Goal: Information Seeking & Learning: Check status

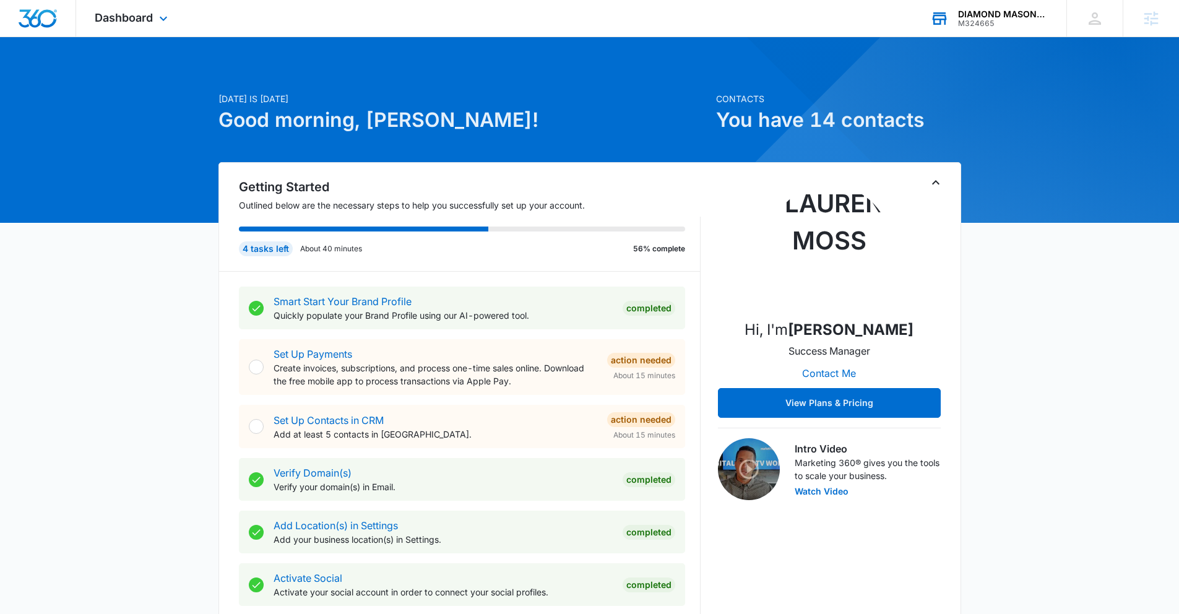
click at [1003, 22] on div "M324665" at bounding box center [1003, 23] width 90 height 9
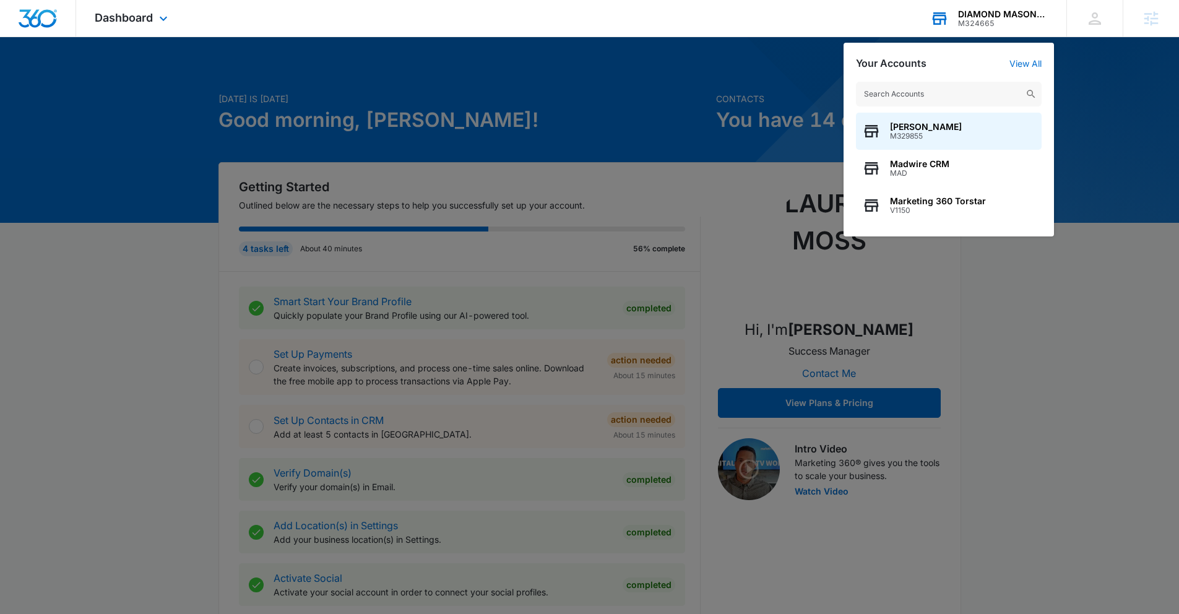
click at [943, 98] on input "text" at bounding box center [949, 94] width 186 height 25
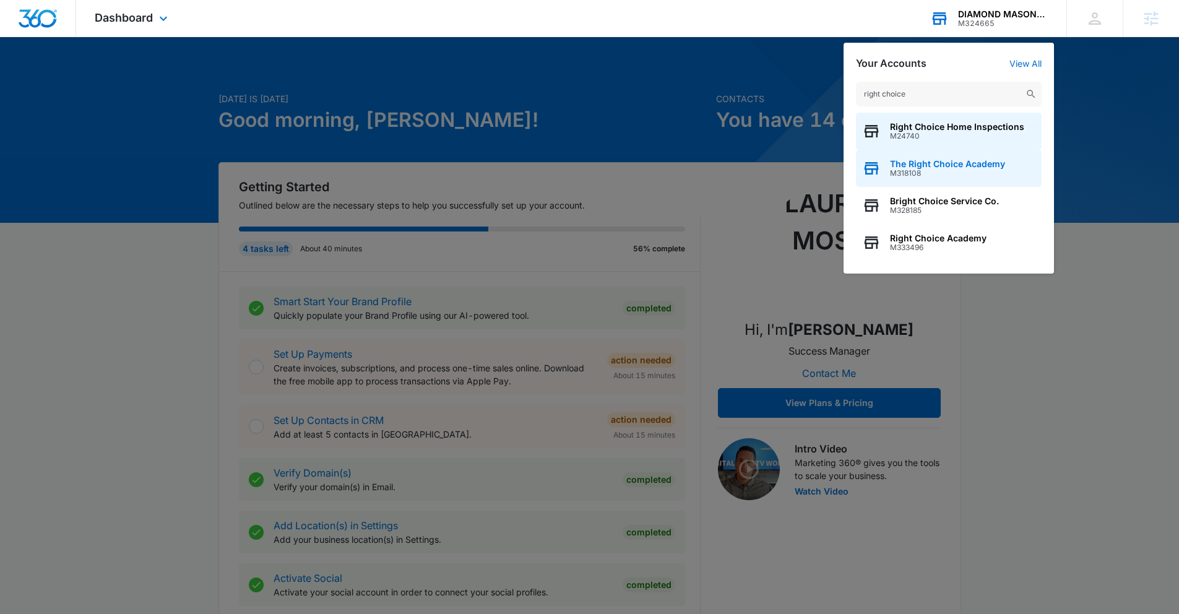
type input "right choice"
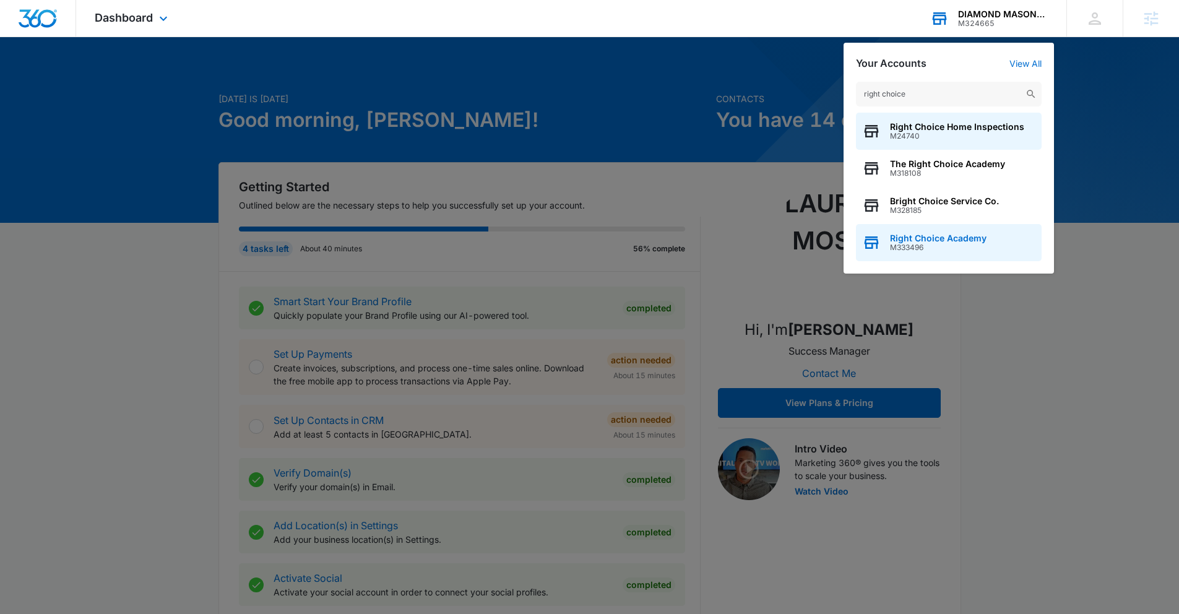
drag, startPoint x: 1029, startPoint y: 155, endPoint x: 1016, endPoint y: 241, distance: 86.4
click at [1016, 241] on div "Right Choice Home Inspections M24740 The Right Choice Academy M318108 Bright Ch…" at bounding box center [949, 187] width 186 height 149
click at [1015, 240] on div "Right Choice Academy M333496" at bounding box center [949, 242] width 186 height 37
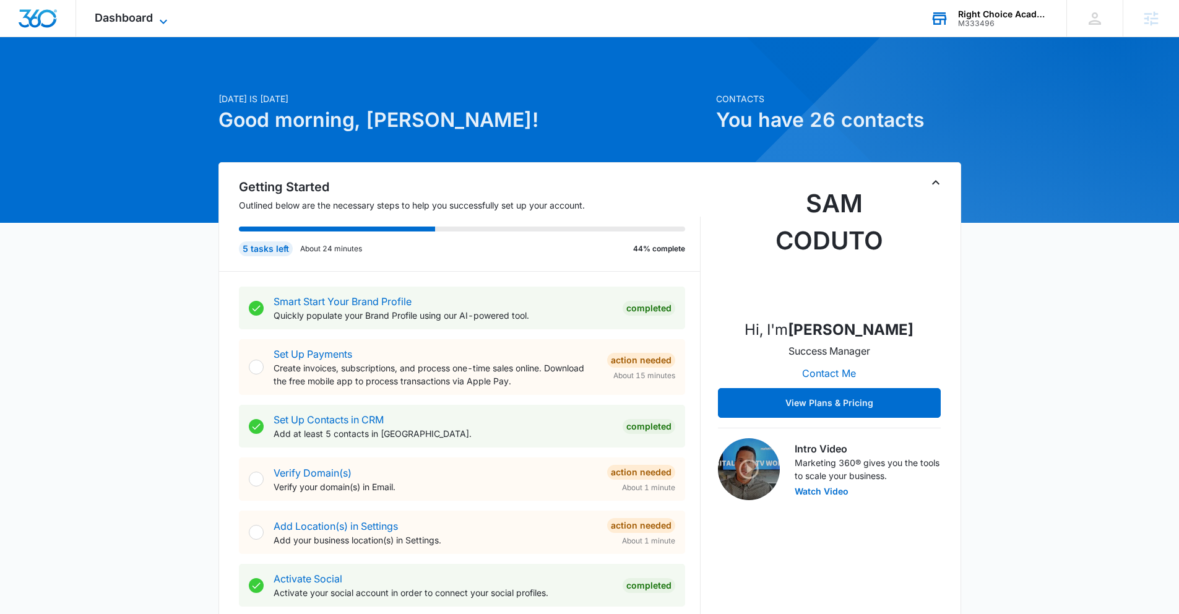
click at [162, 19] on icon at bounding box center [163, 21] width 15 height 15
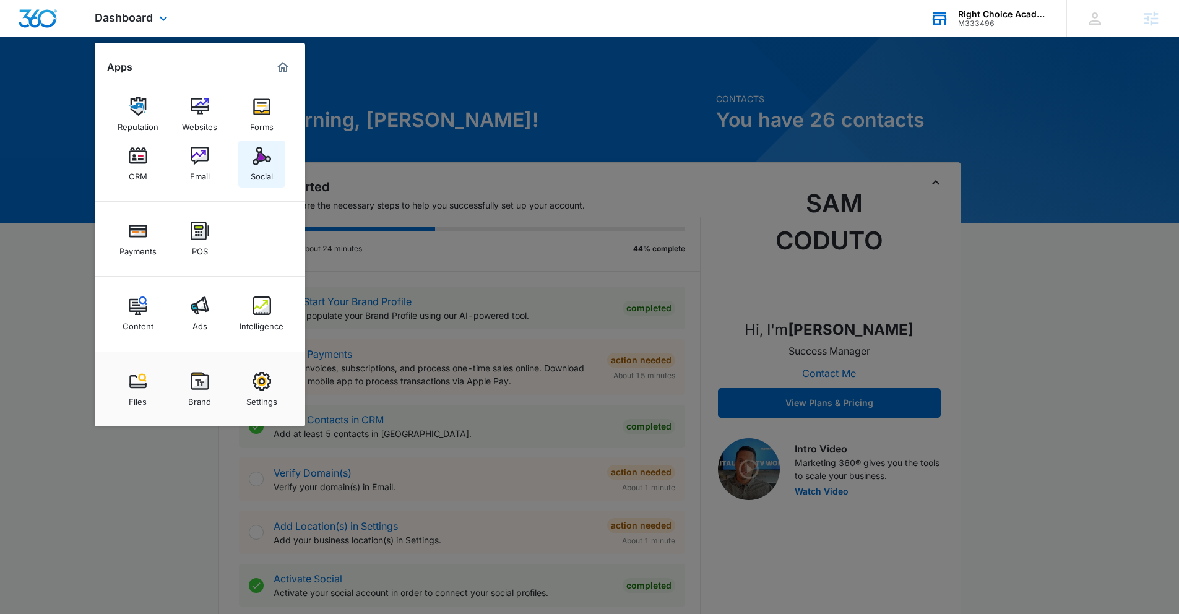
click at [277, 164] on link "Social" at bounding box center [261, 163] width 47 height 47
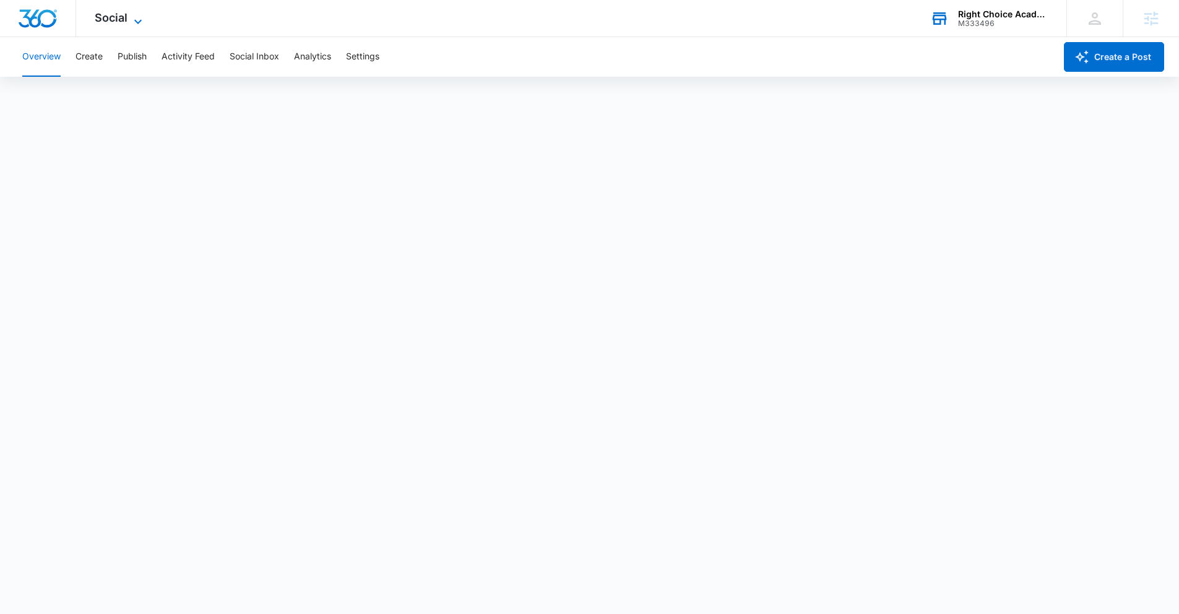
click at [130, 12] on div "Social Apps Reputation Websites Forms CRM Email Social Payments POS Content Ads…" at bounding box center [120, 18] width 88 height 37
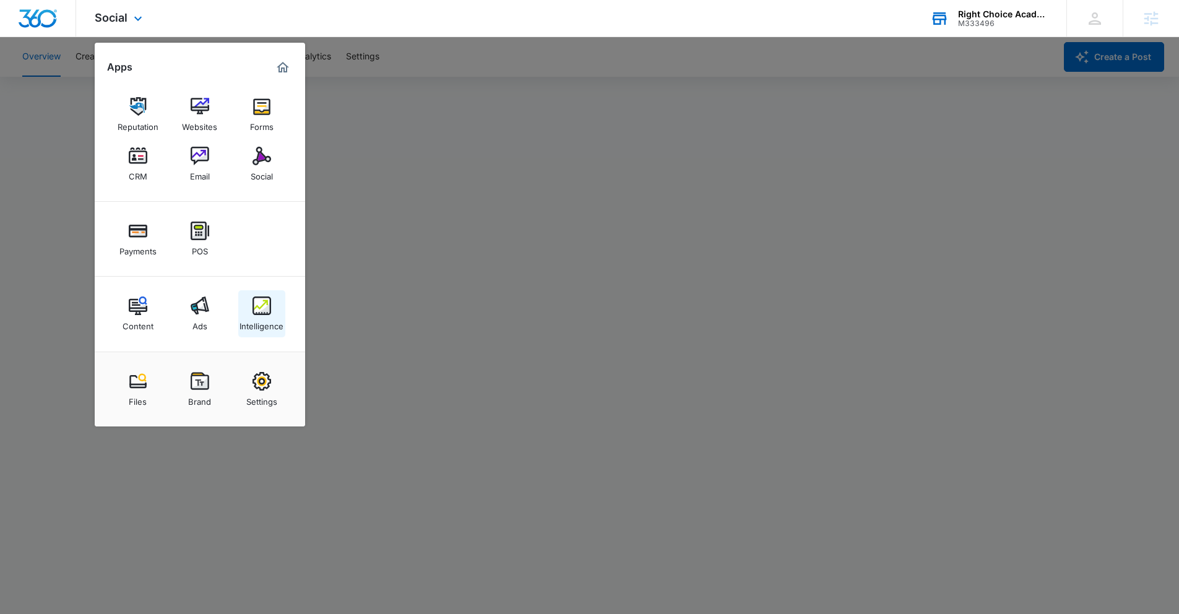
click at [270, 310] on link "Intelligence" at bounding box center [261, 313] width 47 height 47
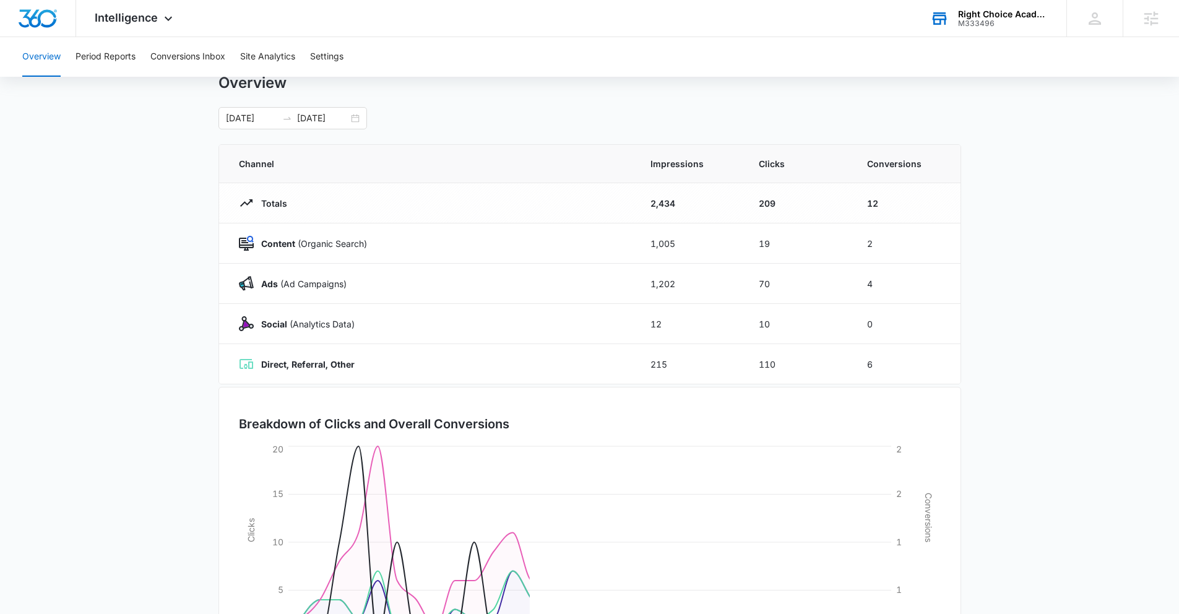
scroll to position [152, 0]
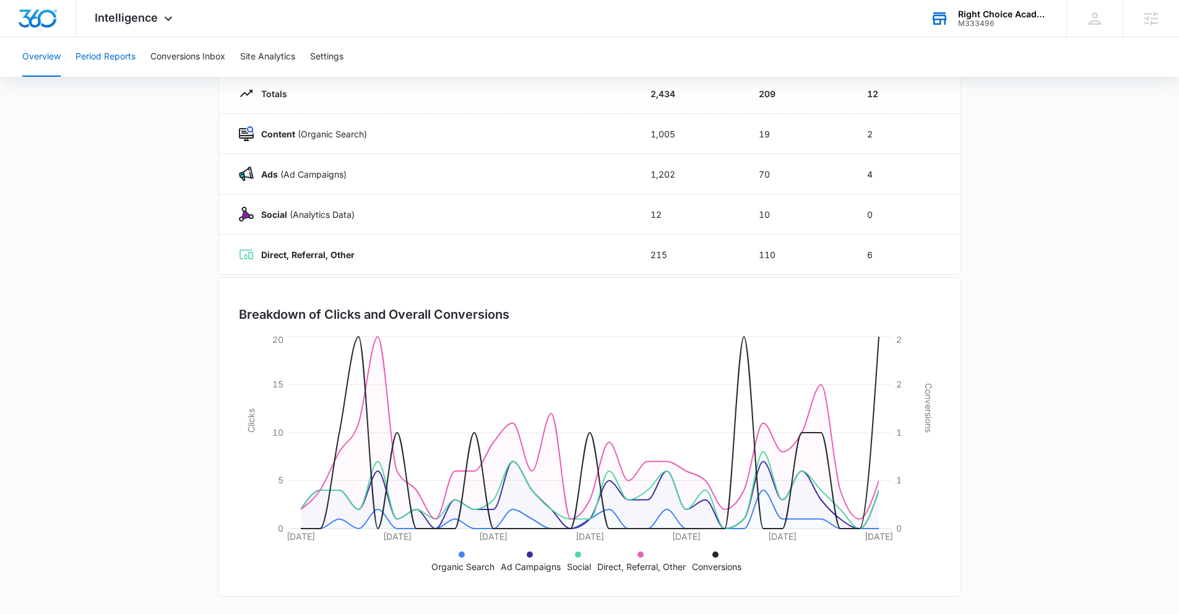
click at [79, 71] on button "Period Reports" at bounding box center [106, 57] width 60 height 40
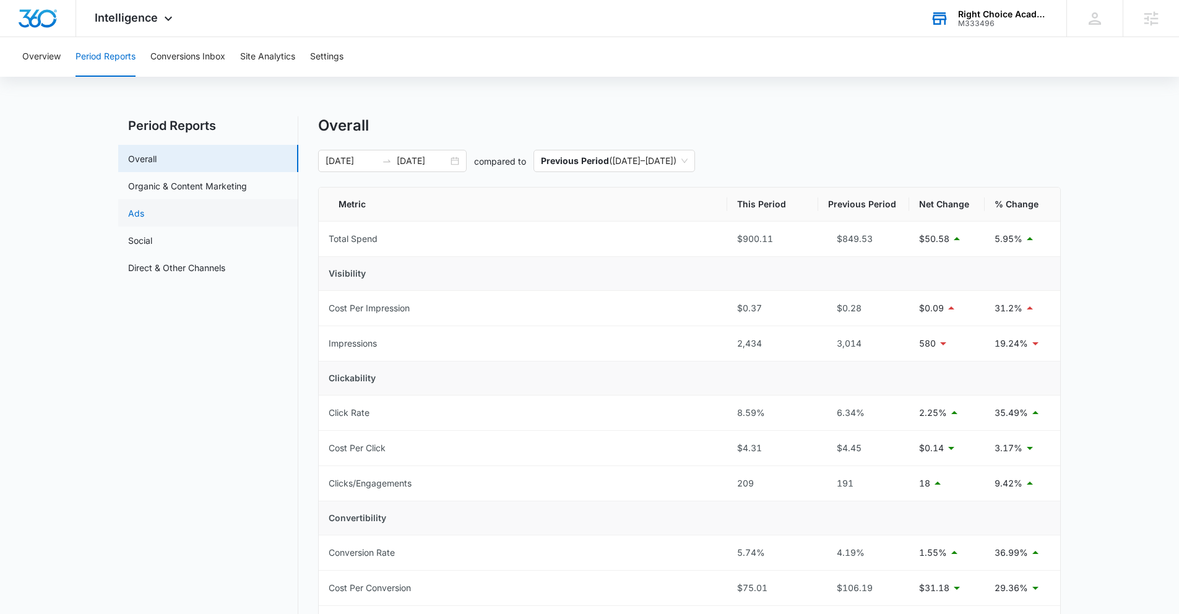
click at [144, 207] on link "Ads" at bounding box center [136, 213] width 16 height 13
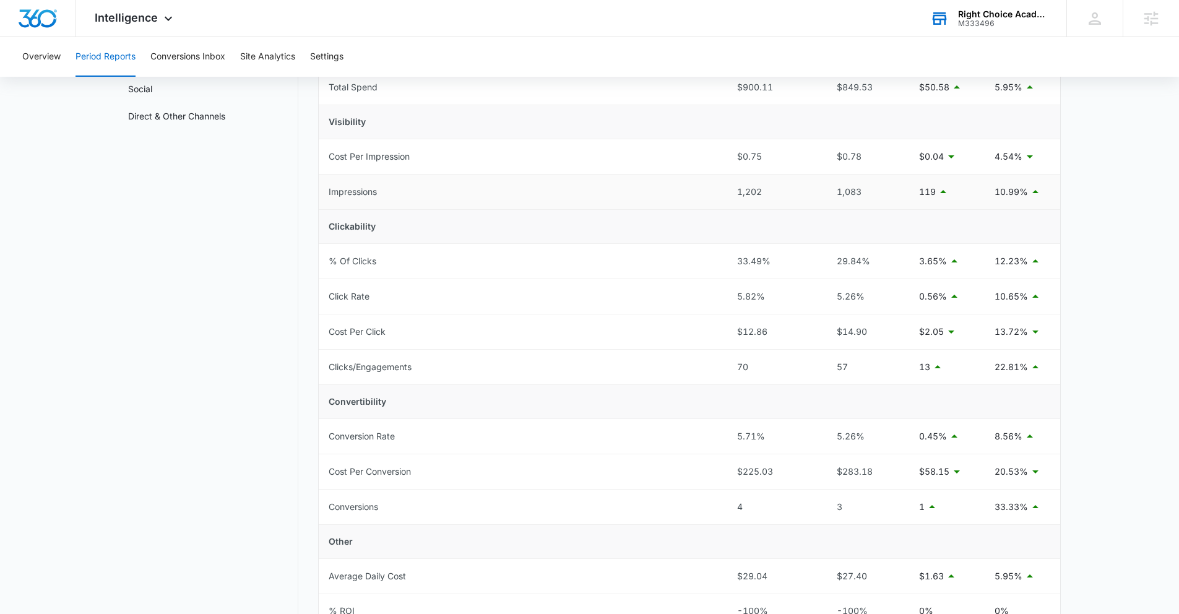
scroll to position [295, 0]
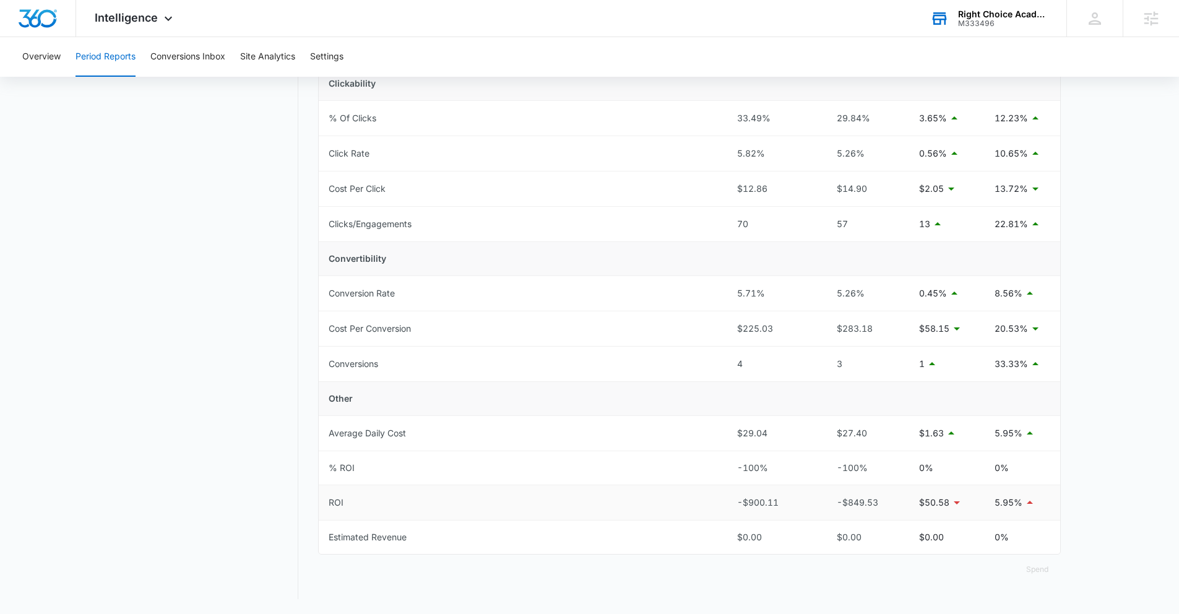
drag, startPoint x: 815, startPoint y: 490, endPoint x: 649, endPoint y: 506, distance: 166.6
click at [649, 506] on tr "ROI -$900.11 -$849.53 $50.58 5.95%" at bounding box center [689, 502] width 741 height 35
click at [498, 469] on td "% ROI" at bounding box center [523, 468] width 408 height 34
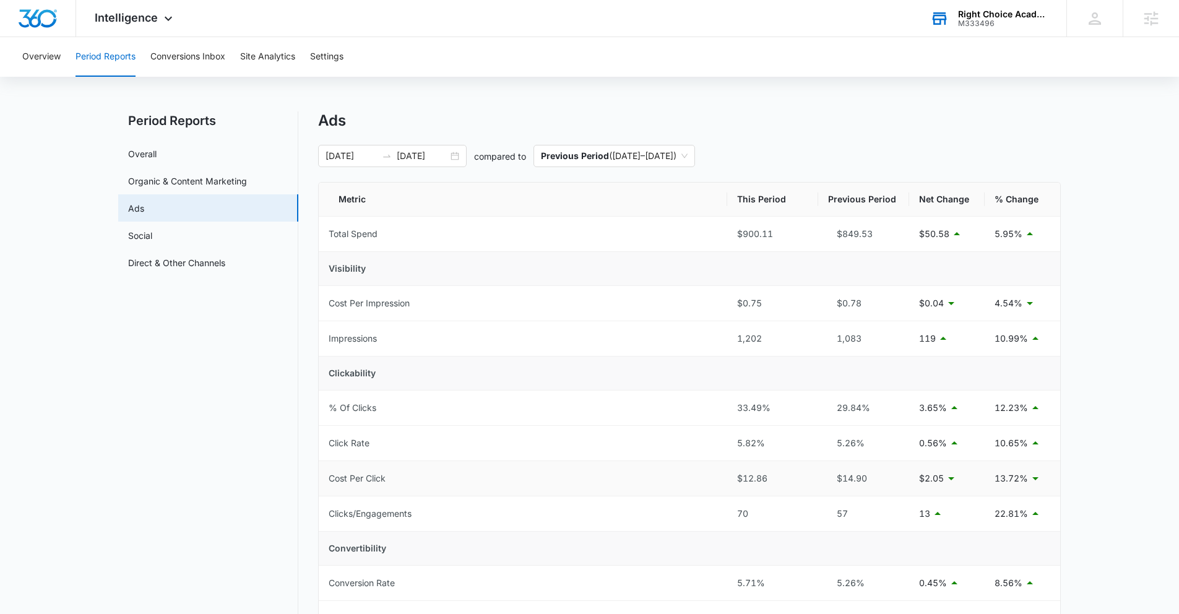
scroll to position [7, 0]
click at [205, 59] on button "Conversions Inbox" at bounding box center [187, 57] width 75 height 40
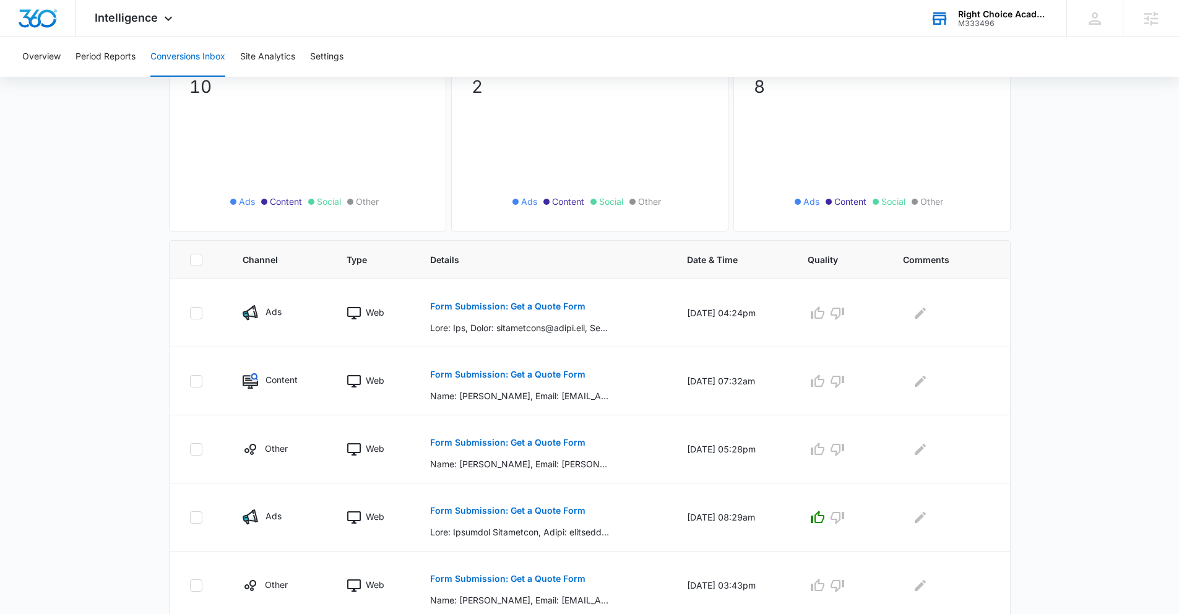
scroll to position [172, 0]
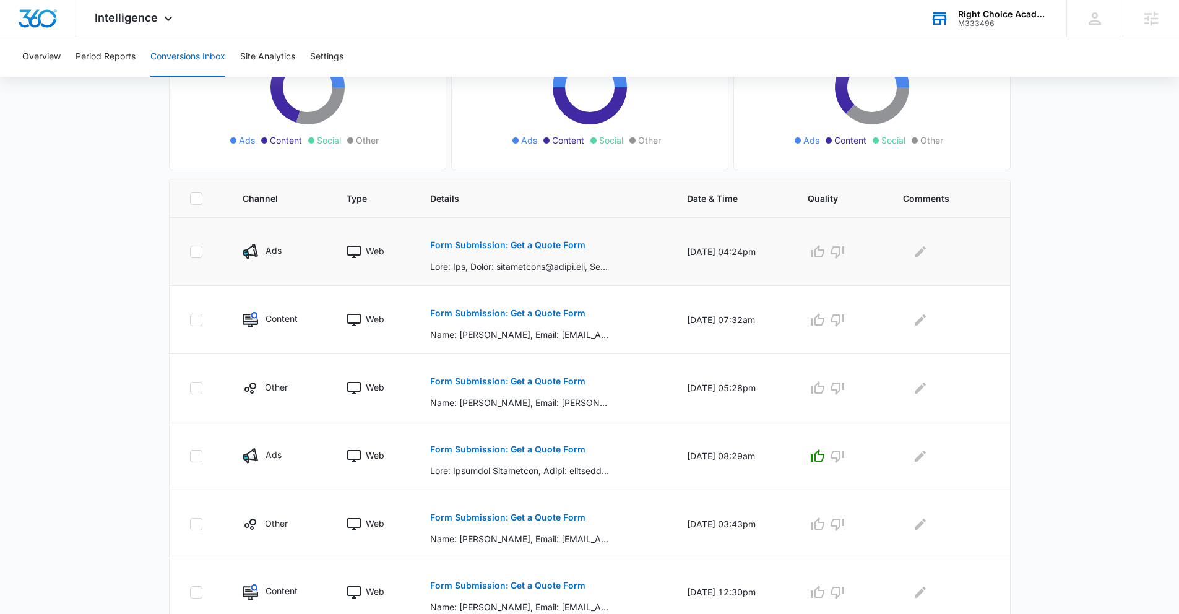
click at [463, 238] on button "Form Submission: Get a Quote Form" at bounding box center [507, 245] width 155 height 30
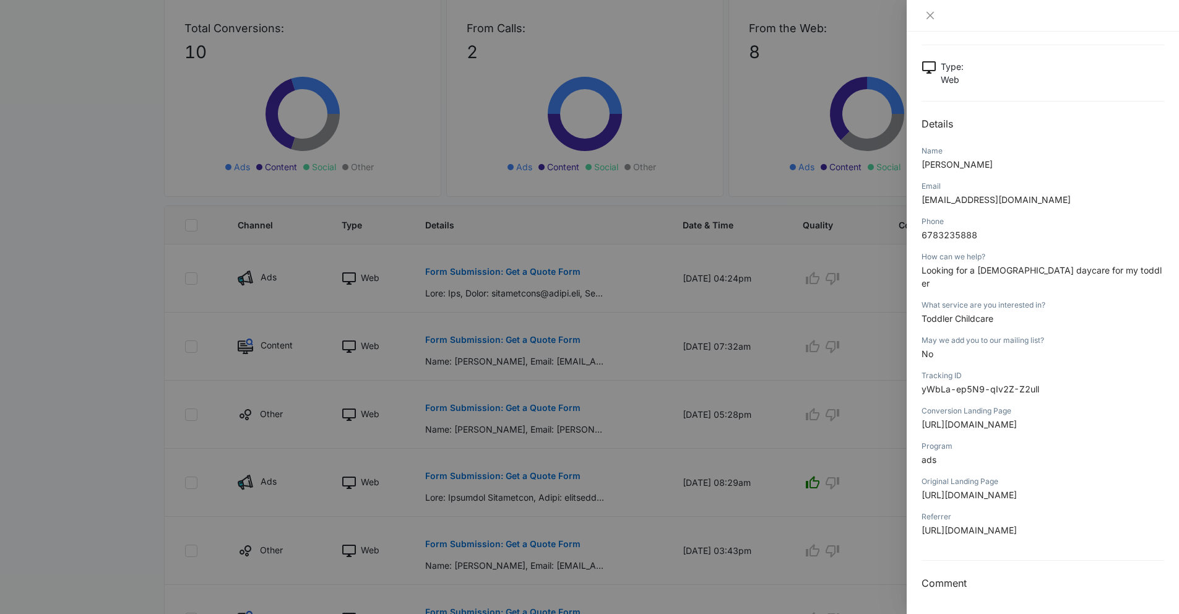
scroll to position [396, 0]
click at [586, 314] on div at bounding box center [589, 307] width 1179 height 614
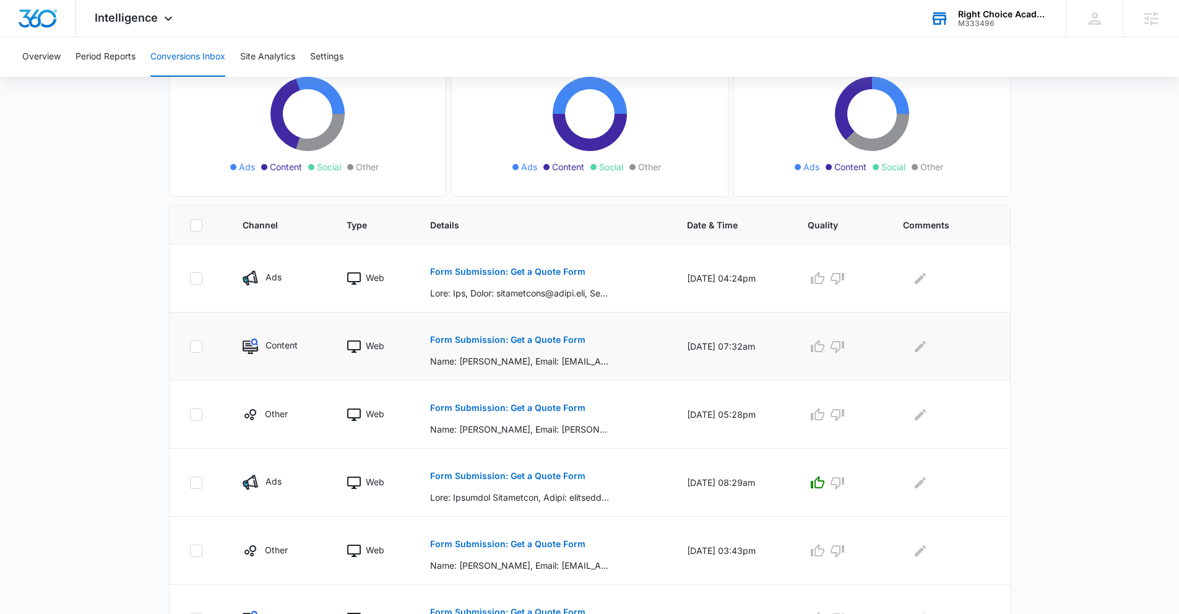
click at [546, 337] on p "Form Submission: Get a Quote Form" at bounding box center [507, 339] width 155 height 9
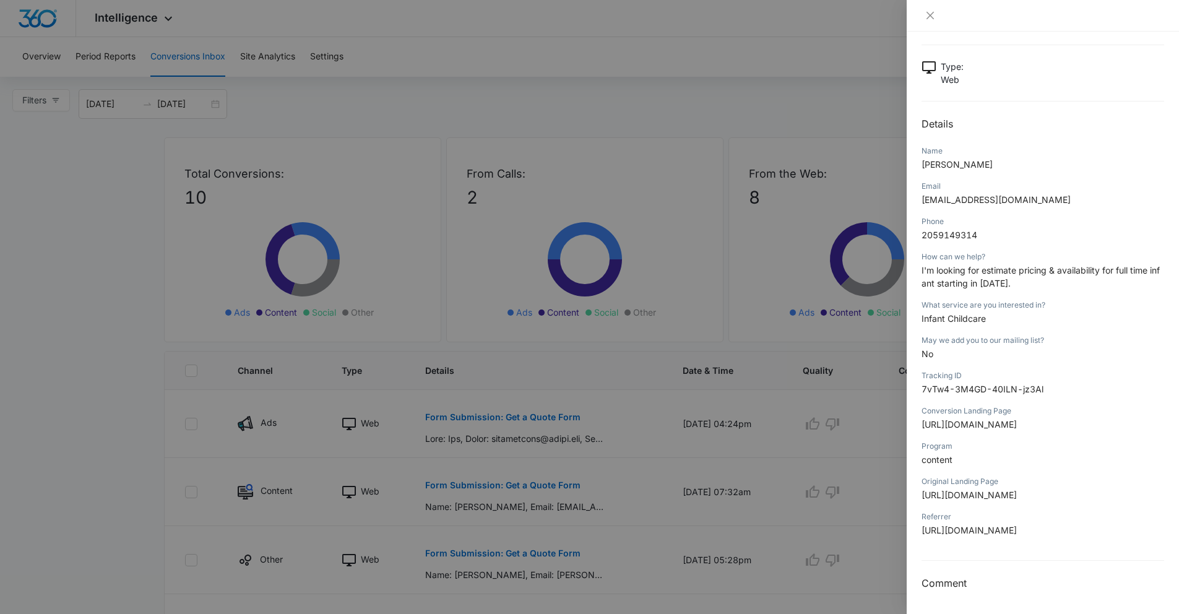
scroll to position [2, 0]
drag, startPoint x: 1091, startPoint y: 287, endPoint x: 915, endPoint y: 268, distance: 176.8
click at [915, 268] on div "Form Submission: Get a Quote Form 10/06/2025 at 07:32am Type : Web Details Name…" at bounding box center [1043, 323] width 272 height 582
drag, startPoint x: 931, startPoint y: 270, endPoint x: 1060, endPoint y: 285, distance: 130.3
click at [1029, 290] on div "How can we help? I'm looking for estimate pricing & availability for full time …" at bounding box center [1043, 274] width 243 height 48
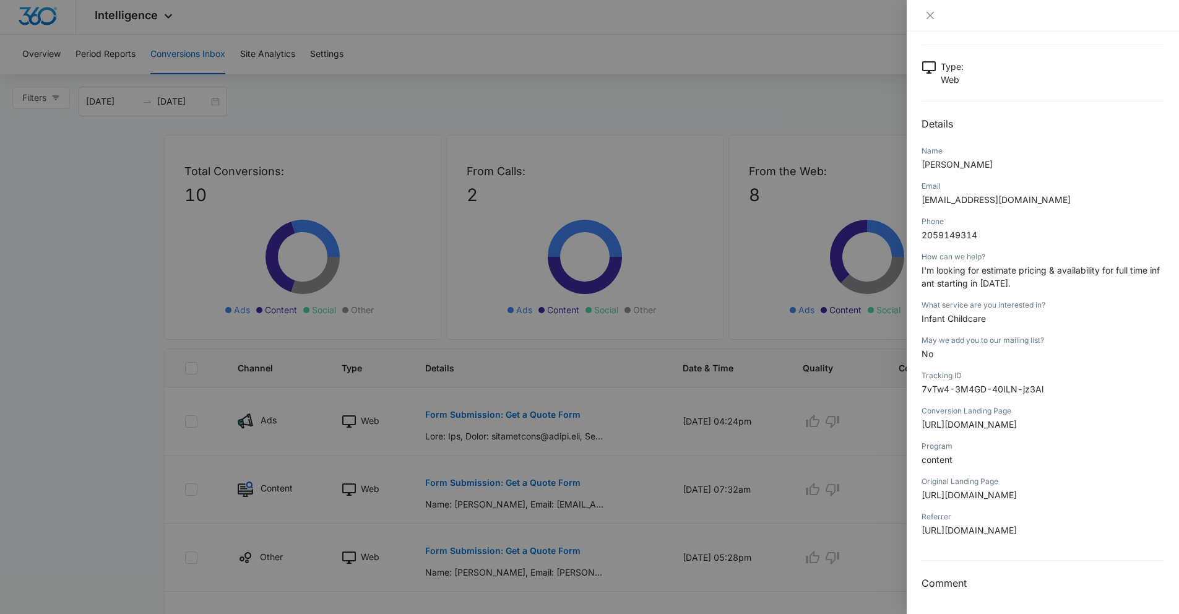
click at [1061, 285] on p "I'm looking for estimate pricing & availability for full time infant starting i…" at bounding box center [1043, 277] width 243 height 26
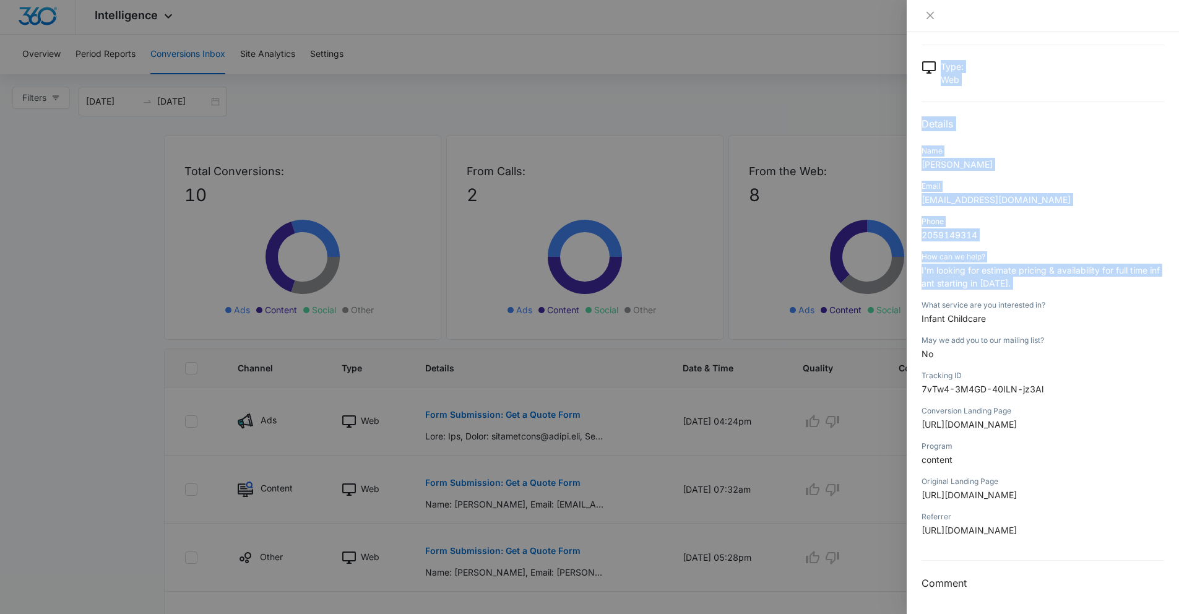
drag, startPoint x: 1061, startPoint y: 285, endPoint x: 893, endPoint y: 269, distance: 169.1
click at [893, 269] on div "Form Submission: Get a Quote Form 10/06/2025 at 07:32am Type : Web Details Name…" at bounding box center [589, 307] width 1179 height 614
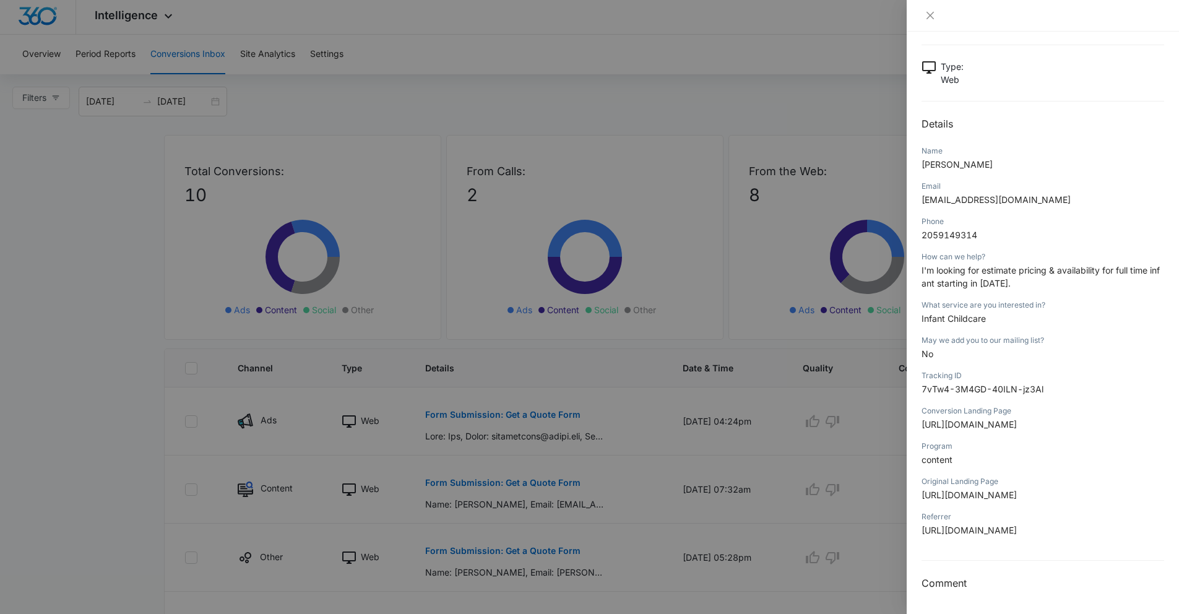
click at [1179, 290] on html "Intelligence Apps Reputation Websites Forms CRM Email Social Payments POS Conte…" at bounding box center [589, 305] width 1179 height 614
click at [626, 335] on div at bounding box center [589, 307] width 1179 height 614
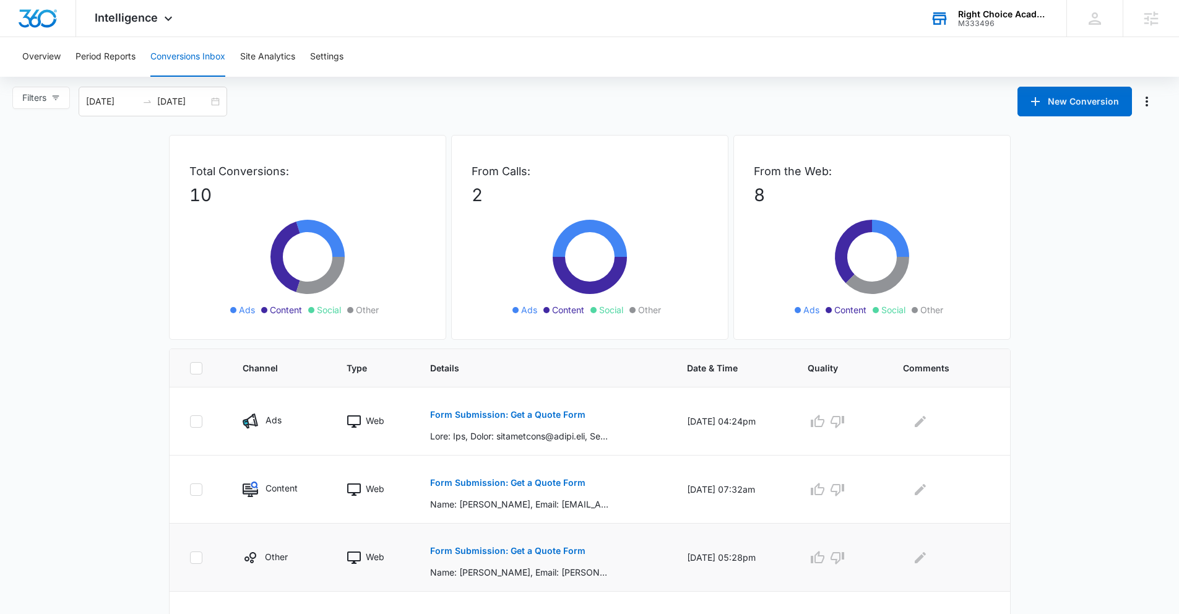
scroll to position [5, 0]
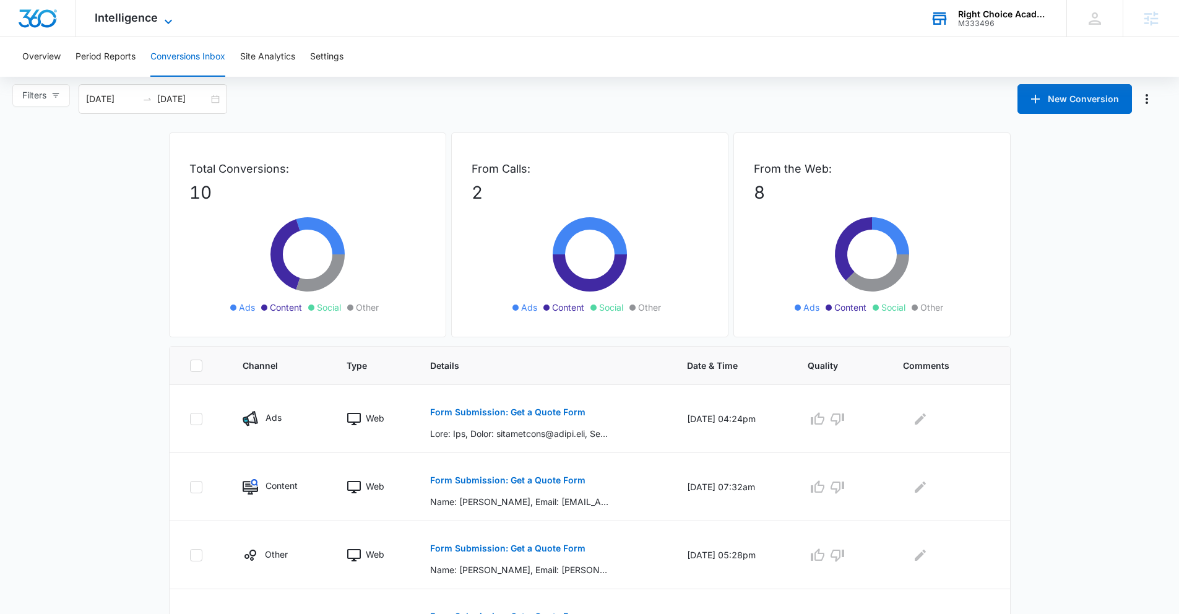
click at [150, 19] on span "Intelligence" at bounding box center [126, 17] width 63 height 13
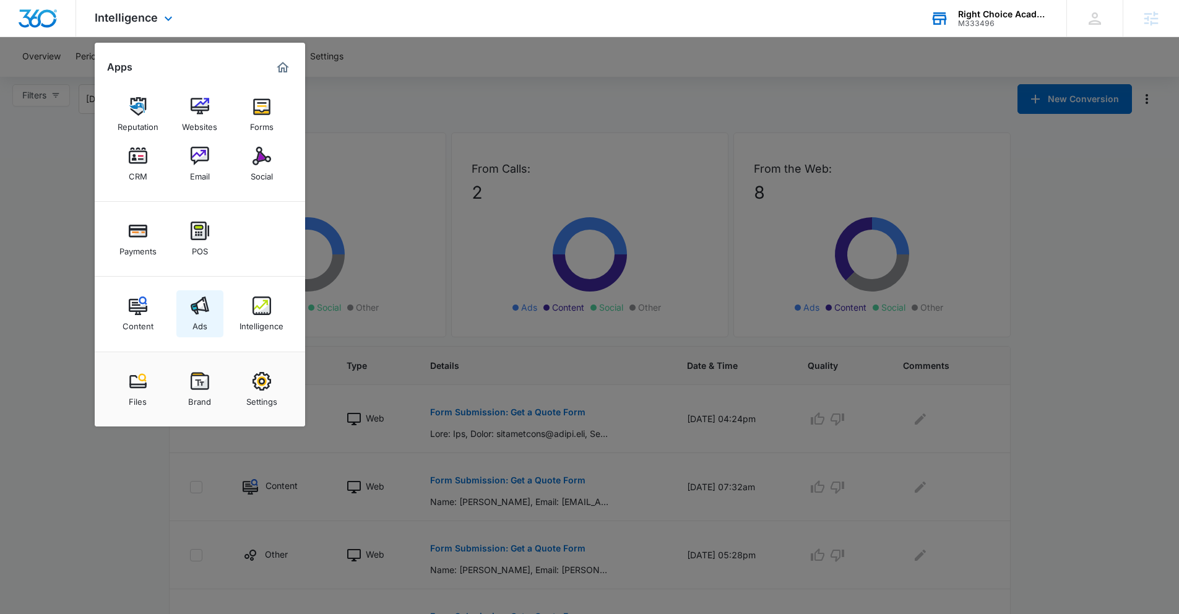
click at [191, 313] on img at bounding box center [200, 305] width 19 height 19
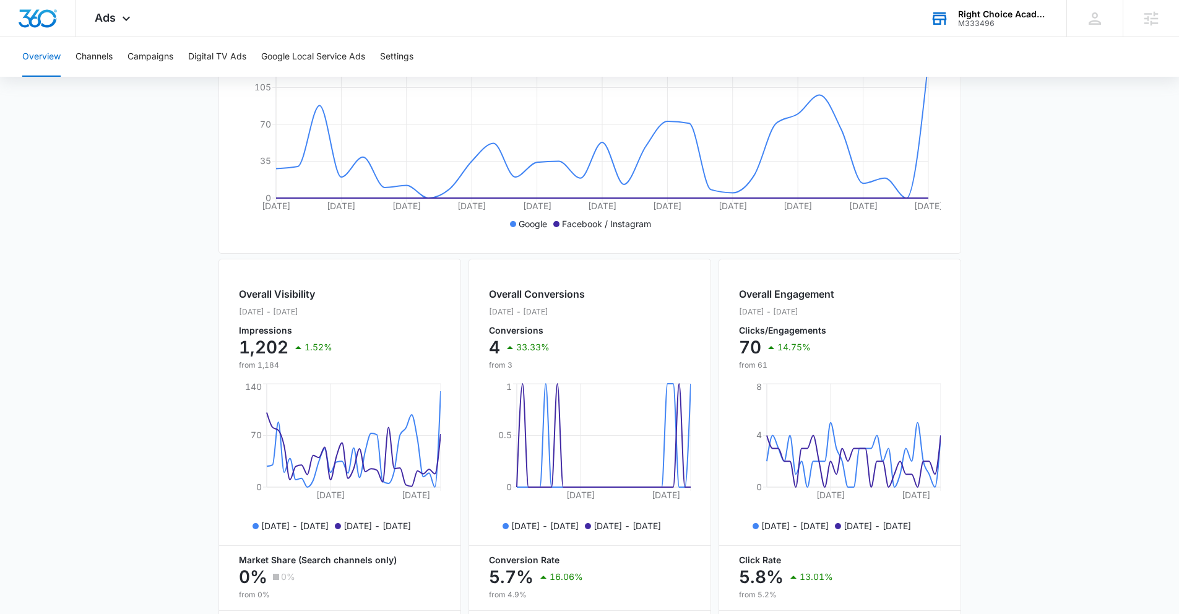
scroll to position [400, 0]
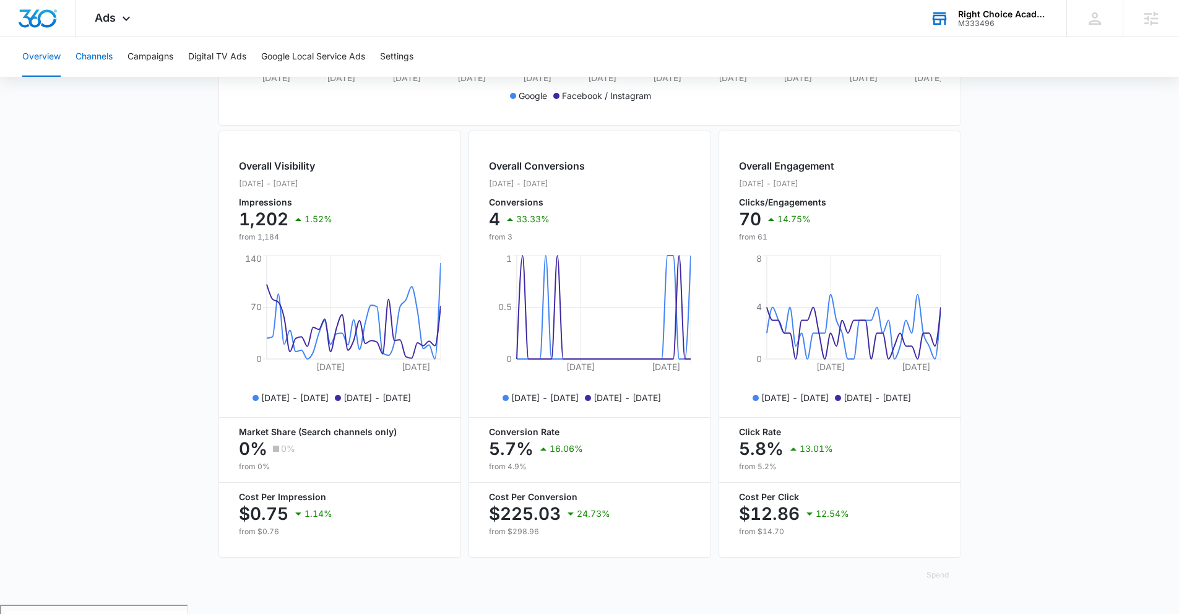
click at [98, 67] on button "Channels" at bounding box center [94, 57] width 37 height 40
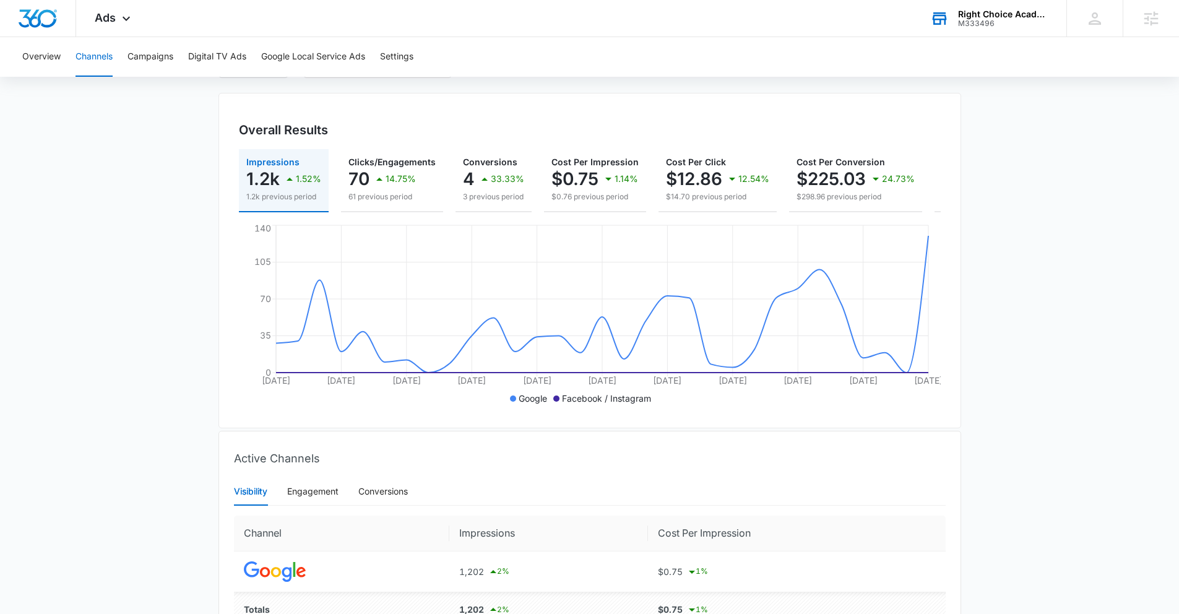
scroll to position [180, 0]
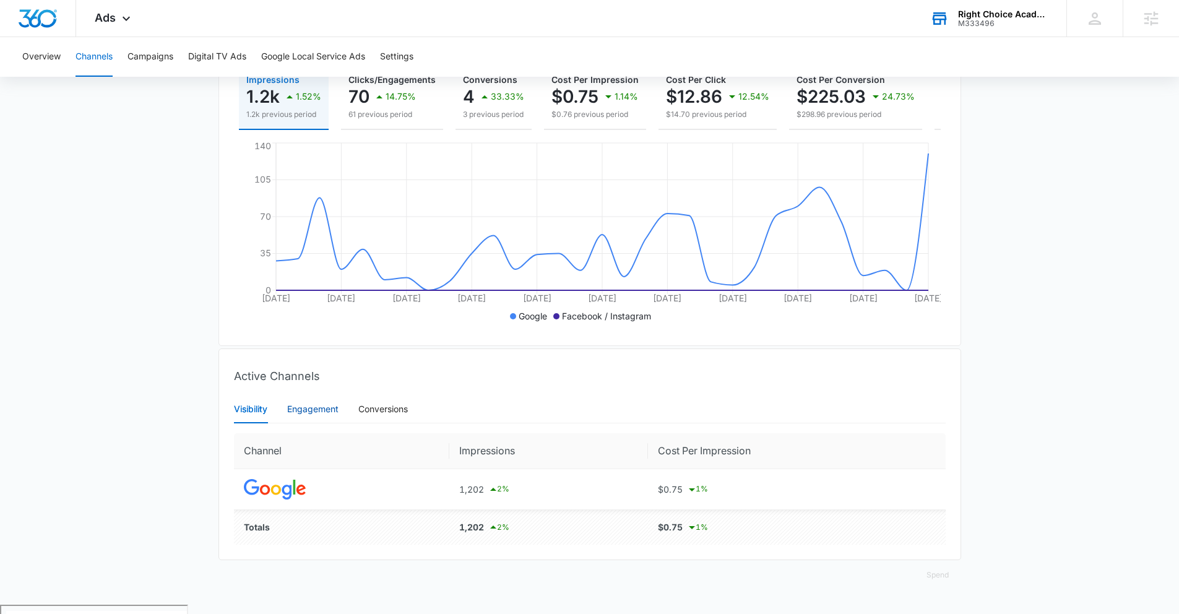
click at [313, 416] on div "Engagement" at bounding box center [312, 409] width 51 height 14
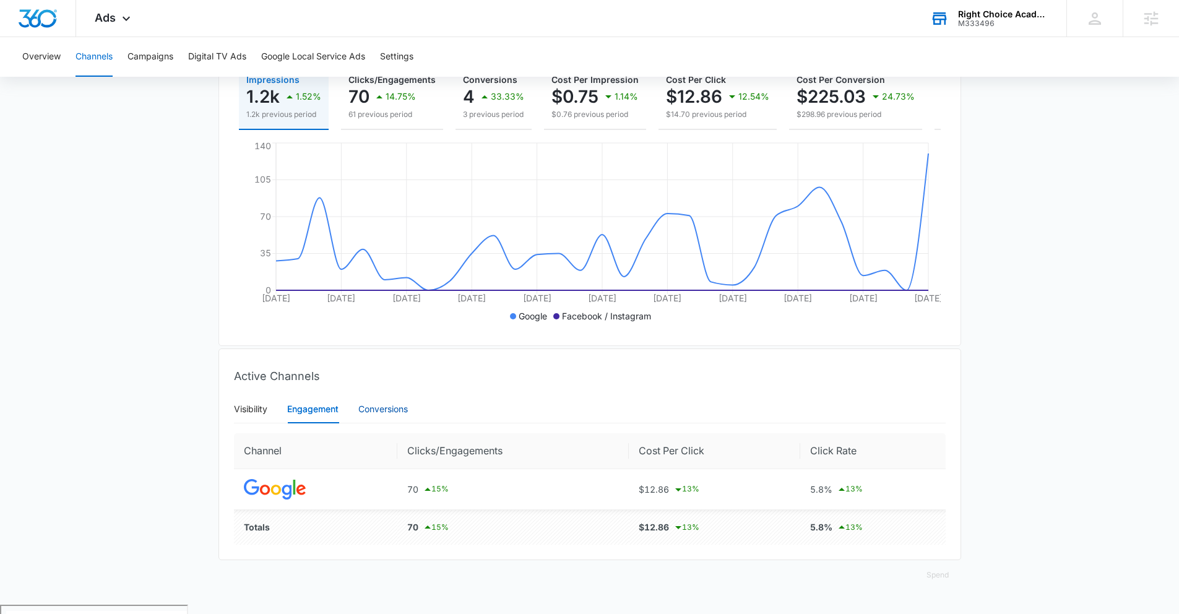
click at [381, 416] on div "Conversions" at bounding box center [383, 409] width 50 height 14
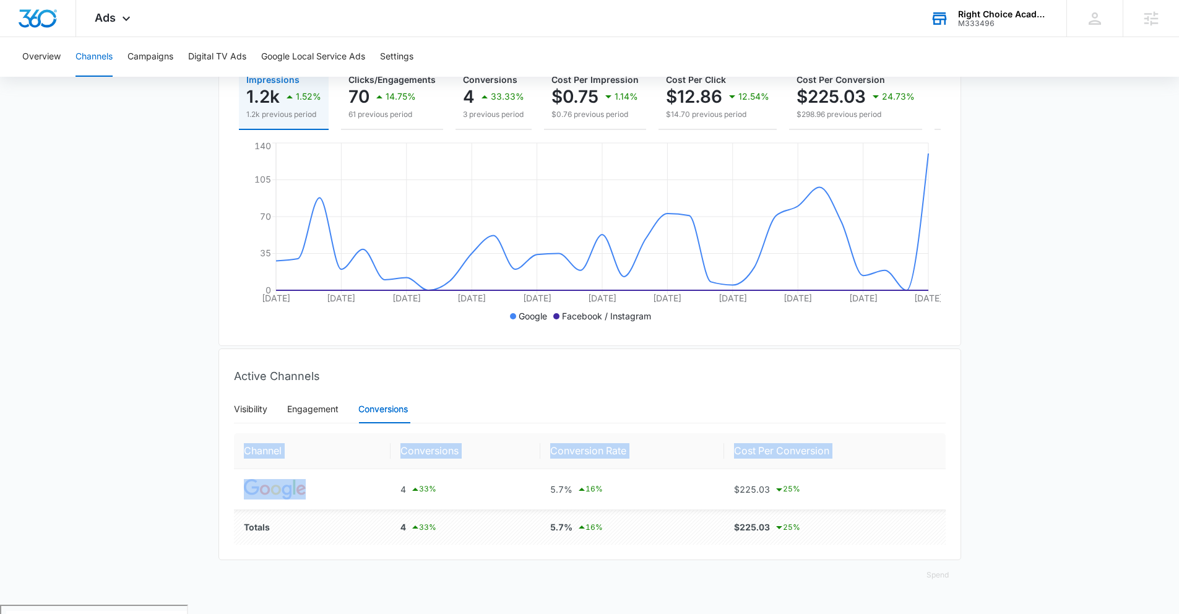
drag, startPoint x: 373, startPoint y: 491, endPoint x: 444, endPoint y: 566, distance: 103.3
click at [444, 560] on div "Visibility Engagement Conversions Channel Impressions Cost Per Impression 1,202…" at bounding box center [589, 477] width 741 height 165
click at [485, 560] on div "Visibility Engagement Conversions Channel Impressions Cost Per Impression 1,202…" at bounding box center [589, 477] width 741 height 165
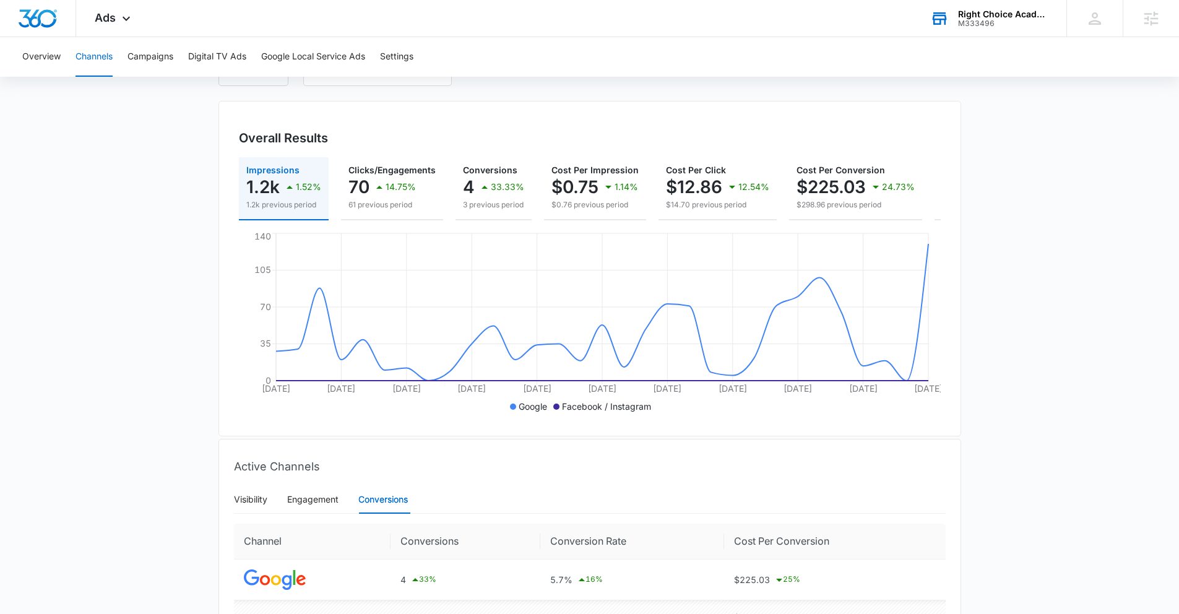
scroll to position [0, 0]
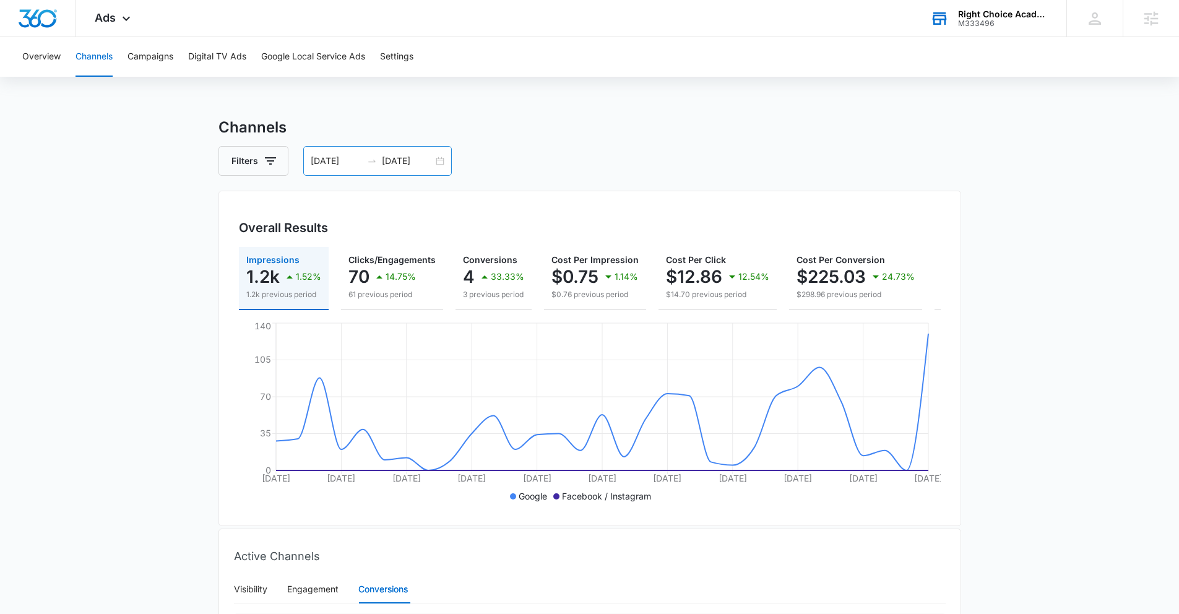
click at [438, 163] on div "09/06/2025 10/06/2025" at bounding box center [377, 161] width 149 height 30
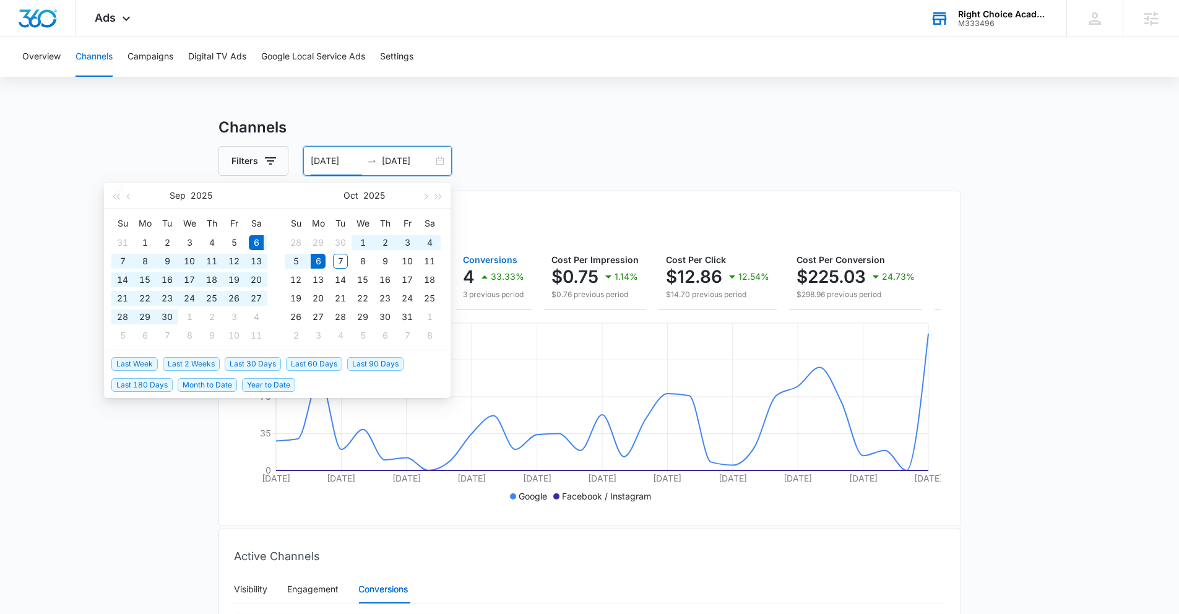
type input "09/06/2025"
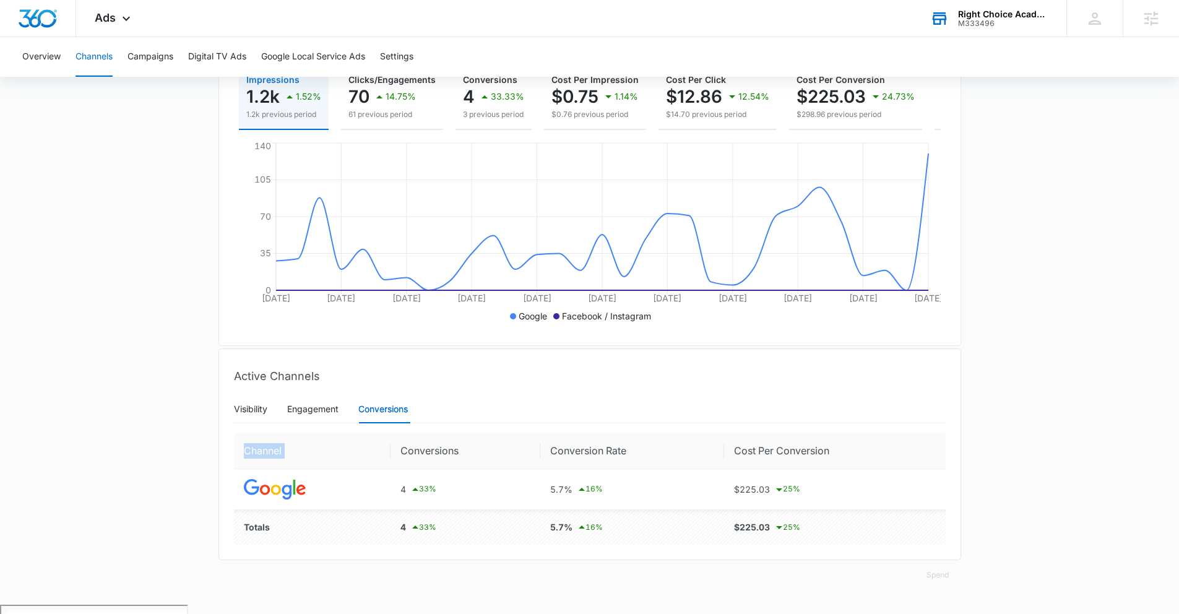
drag, startPoint x: 395, startPoint y: 454, endPoint x: 411, endPoint y: 555, distance: 102.2
click at [411, 555] on div "Visibility Engagement Conversions Channel Impressions Cost Per Impression 1,202…" at bounding box center [589, 477] width 741 height 165
click at [460, 571] on div "Spend" at bounding box center [589, 575] width 743 height 30
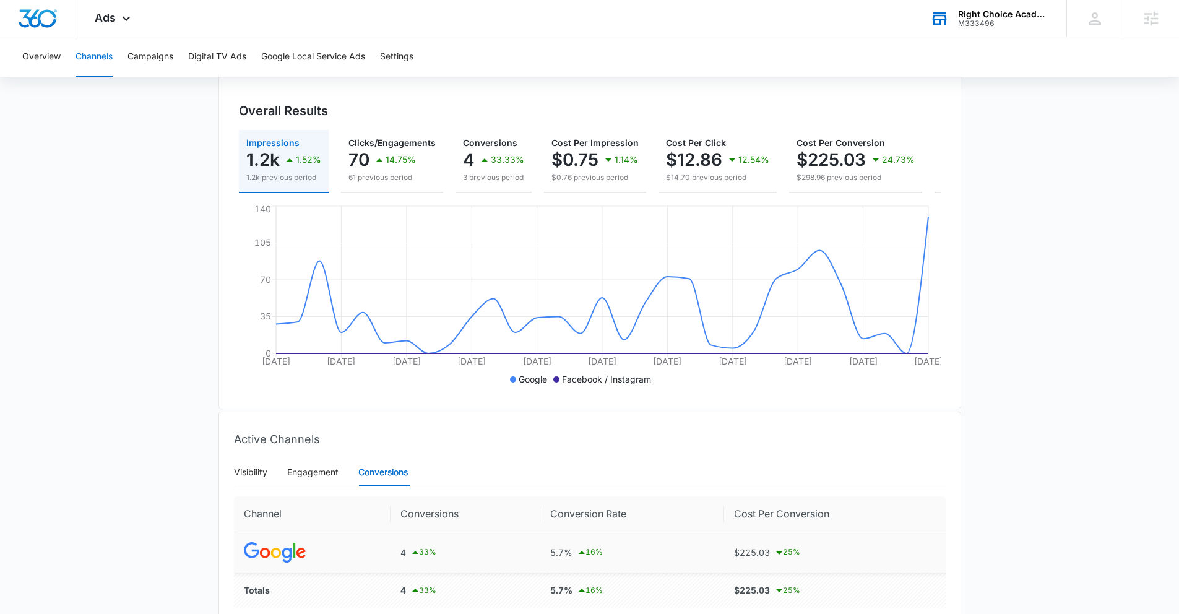
scroll to position [123, 0]
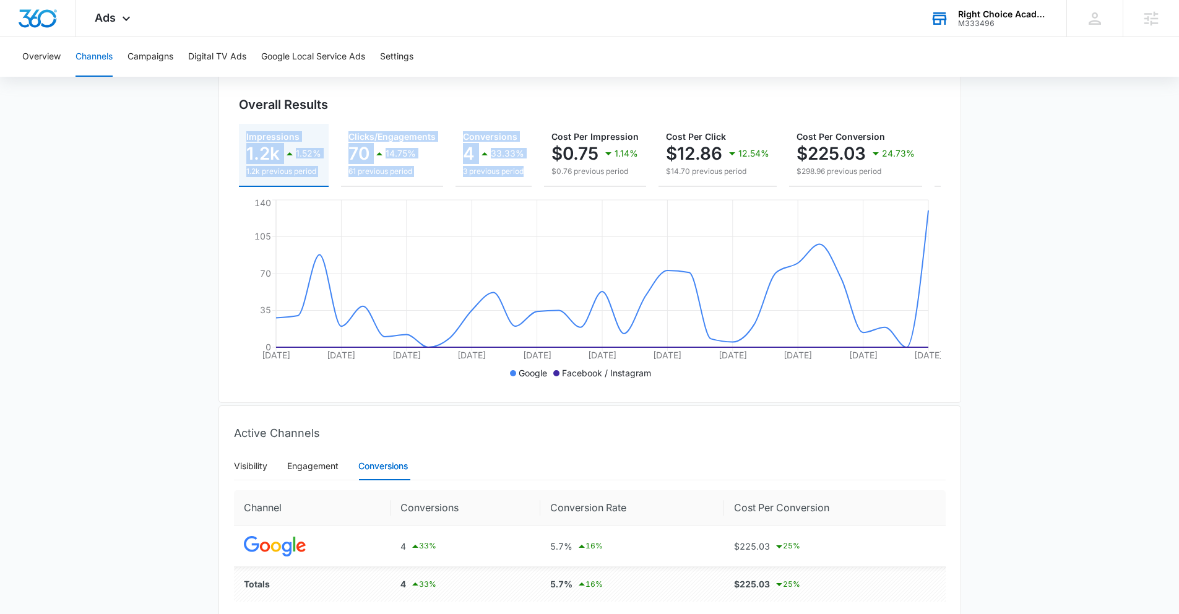
drag, startPoint x: 458, startPoint y: 121, endPoint x: 483, endPoint y: 184, distance: 67.5
click at [483, 184] on div "Overall Results Impressions 1.2k 1.52% 1.2k previous period Clicks/Engagements …" at bounding box center [589, 234] width 743 height 335
click at [471, 144] on p "4" at bounding box center [469, 154] width 12 height 20
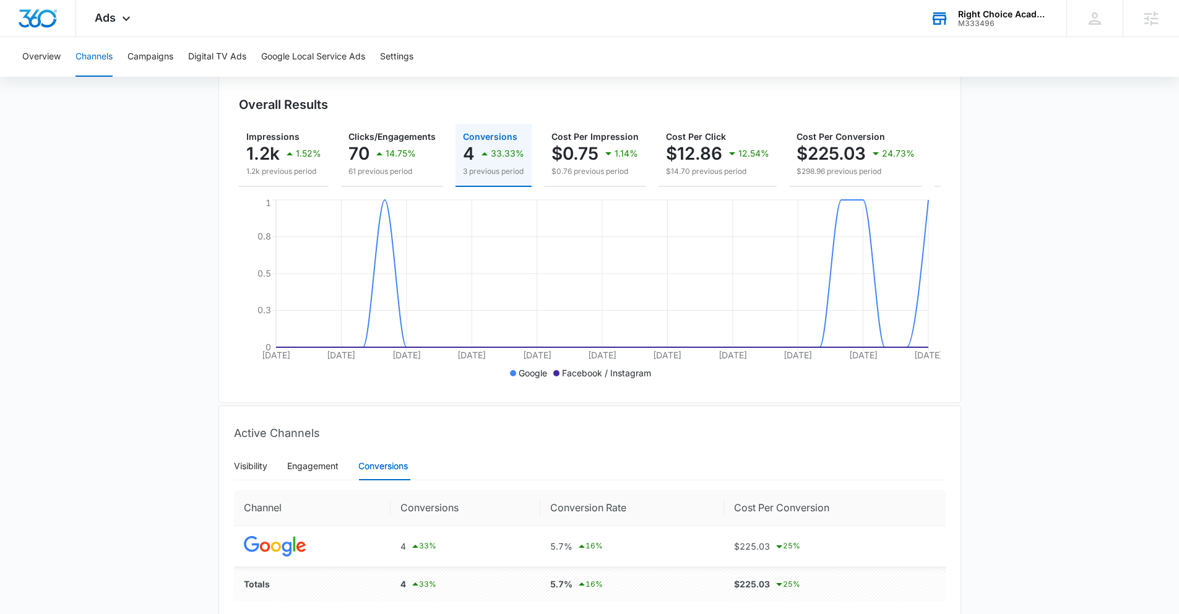
click at [592, 403] on div "Overall Results Impressions 1.2k 1.52% 1.2k previous period Clicks/Engagements …" at bounding box center [589, 234] width 743 height 335
click at [161, 51] on button "Campaigns" at bounding box center [151, 57] width 46 height 40
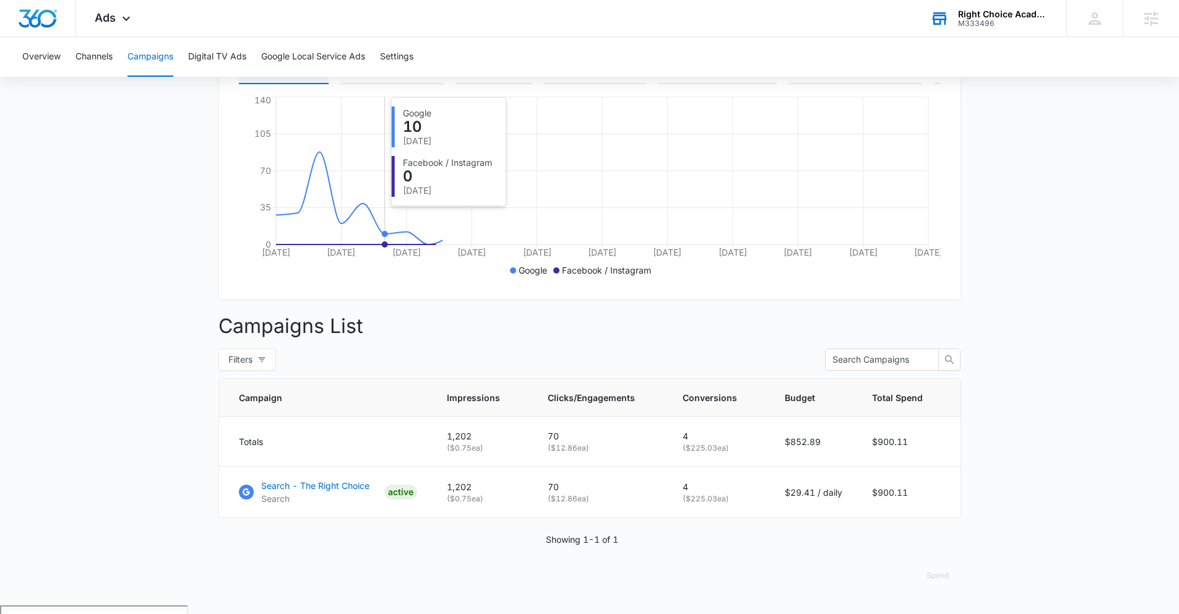
scroll to position [227, 0]
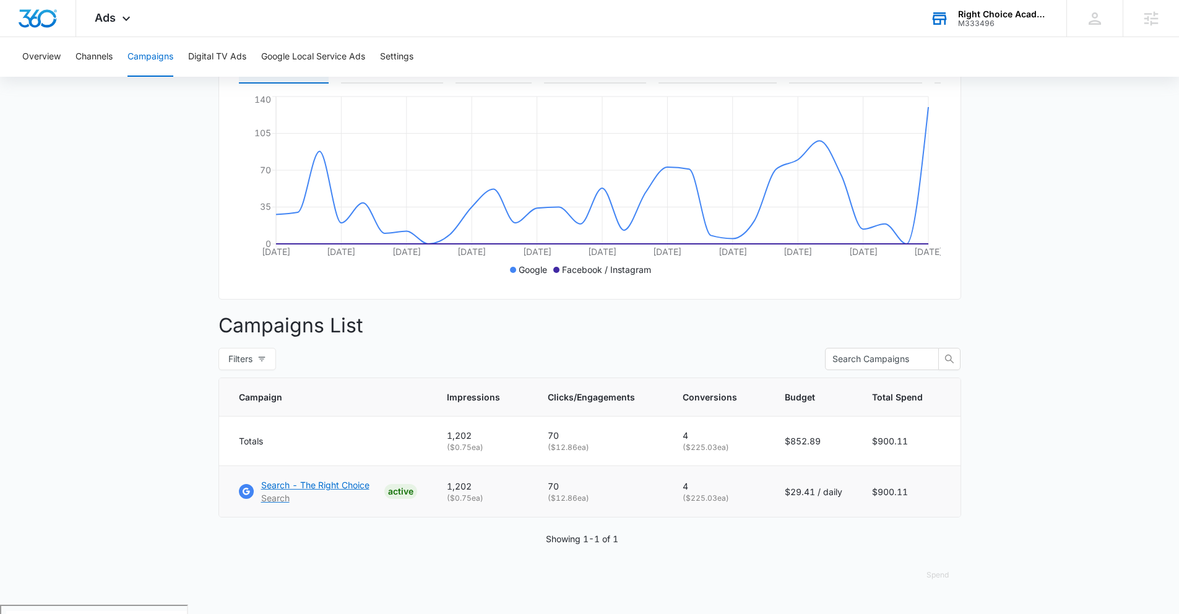
click at [331, 487] on p "Search - The Right Choice" at bounding box center [315, 484] width 108 height 13
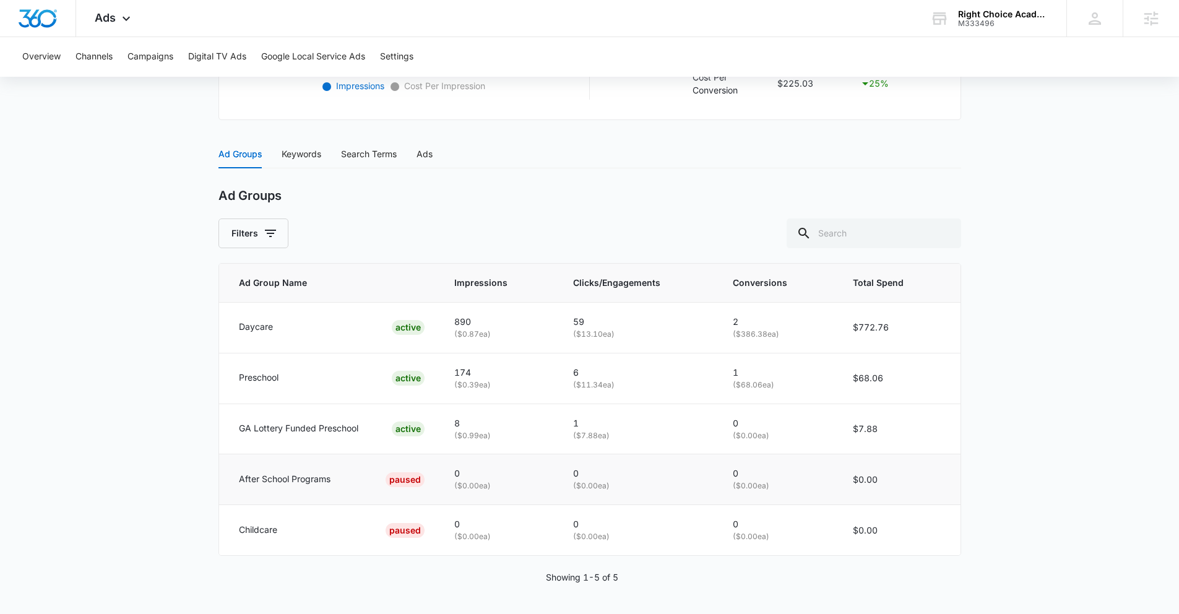
scroll to position [434, 0]
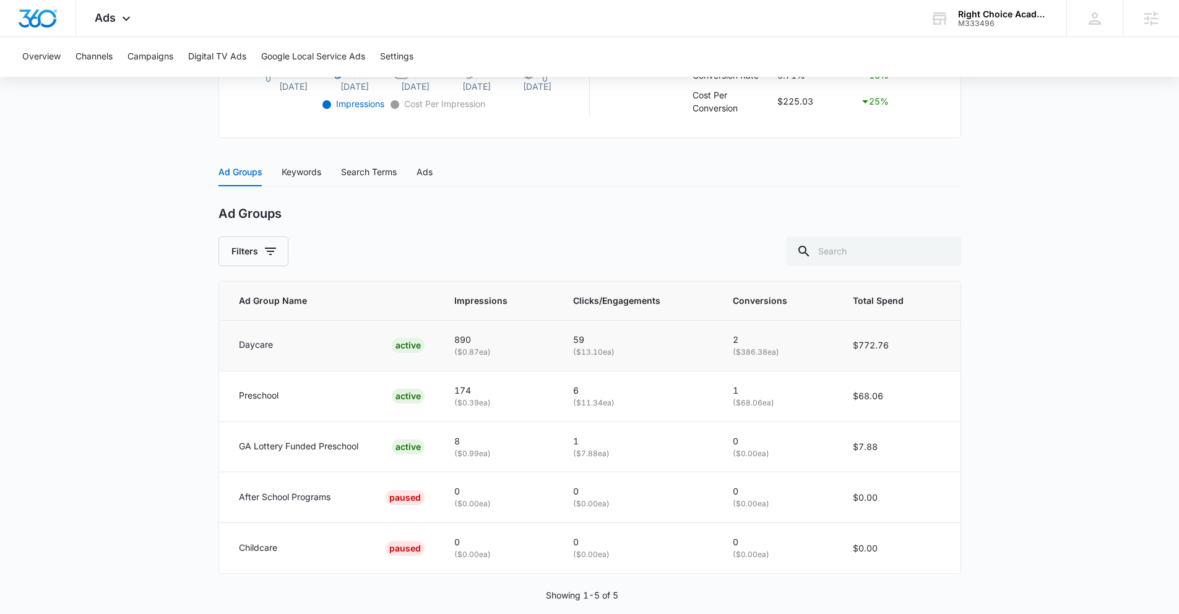
click at [300, 347] on div "Daycare ACTIVE" at bounding box center [332, 345] width 186 height 15
click at [298, 168] on div "Keywords" at bounding box center [302, 172] width 40 height 14
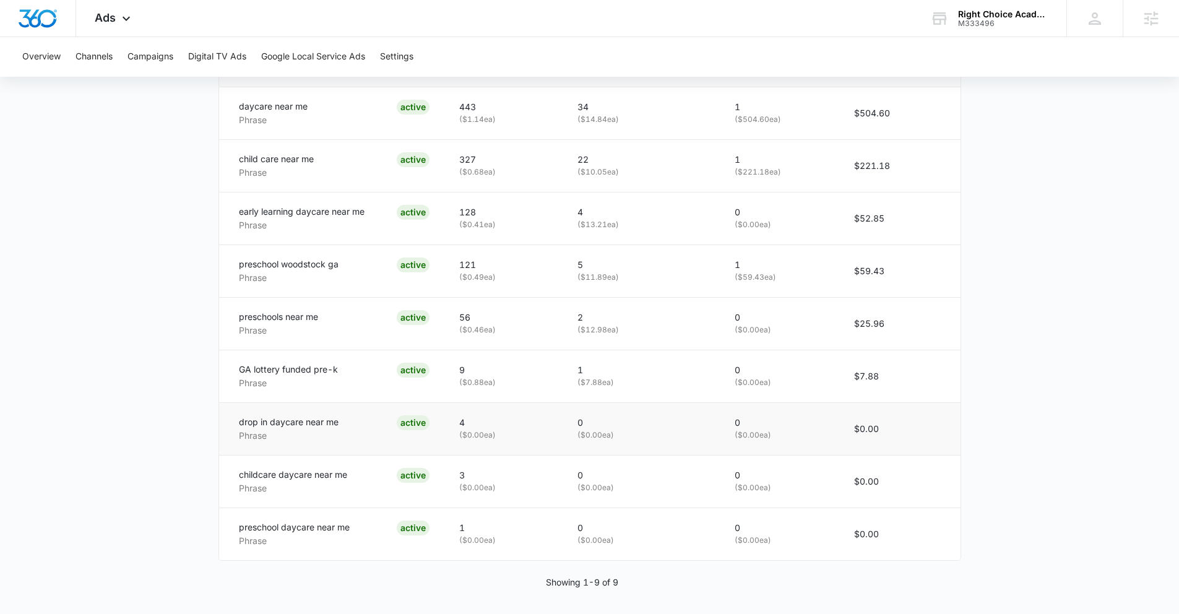
scroll to position [672, 0]
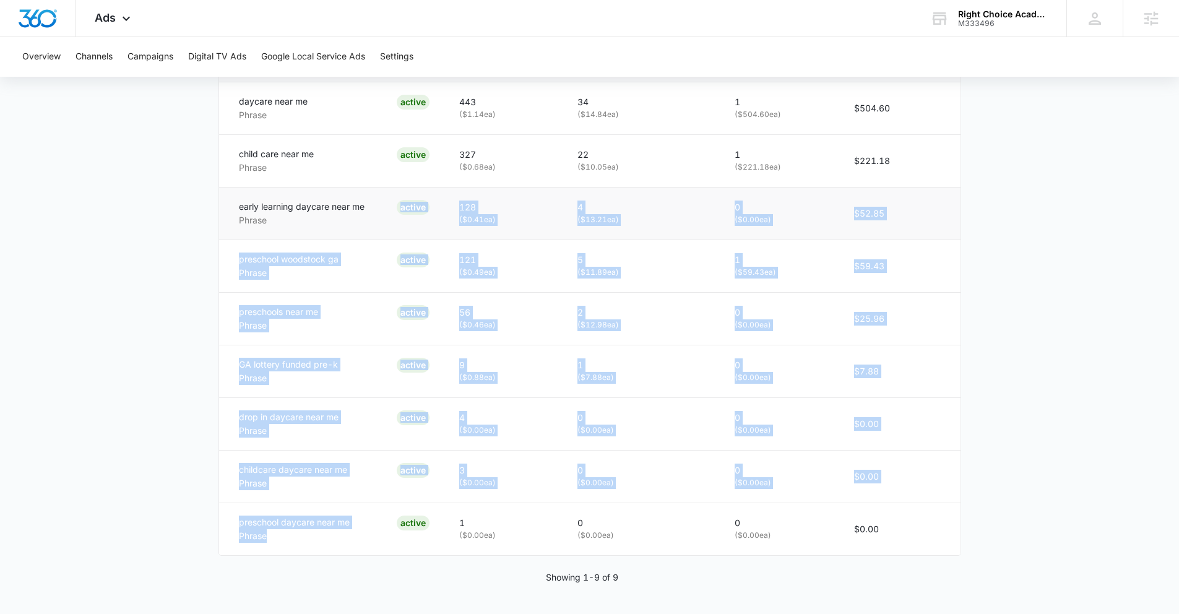
drag, startPoint x: 378, startPoint y: 513, endPoint x: 248, endPoint y: 226, distance: 315.5
click at [247, 230] on tbody "daycare near me Phrase ACTIVE 443 ( $1.14 ea) 34 ( $14.84 ea) 1 ( $504.60 ea) $…" at bounding box center [589, 318] width 741 height 473
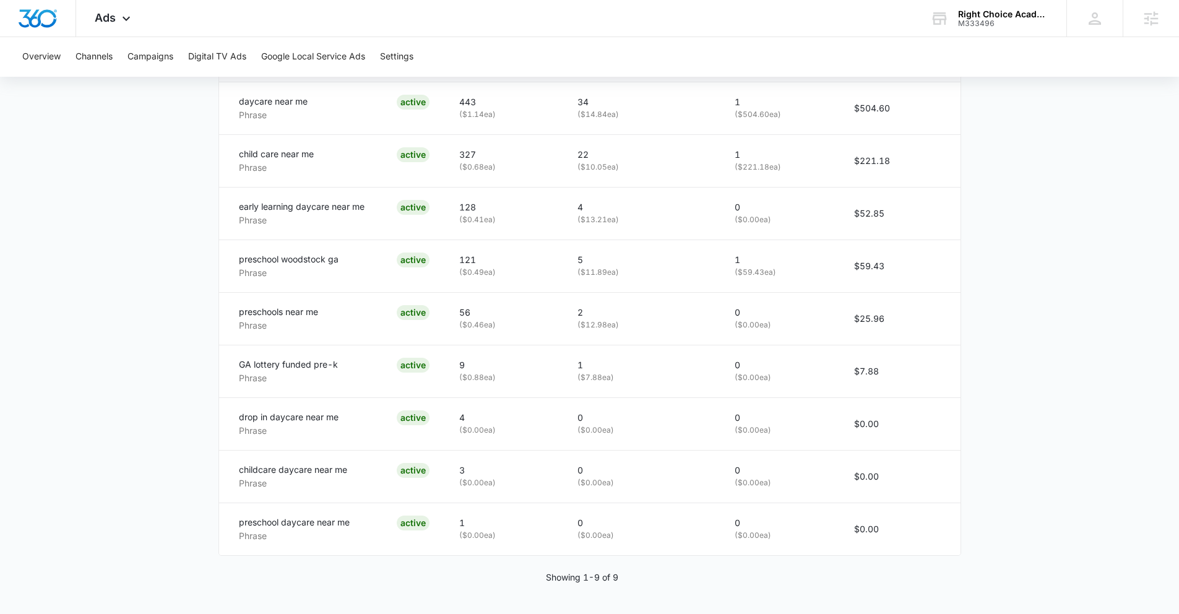
click at [155, 292] on main "Search - The Right Choice | Search Active $29.41 daily , $900.11 Spent Overview…" at bounding box center [589, 29] width 1179 height 1170
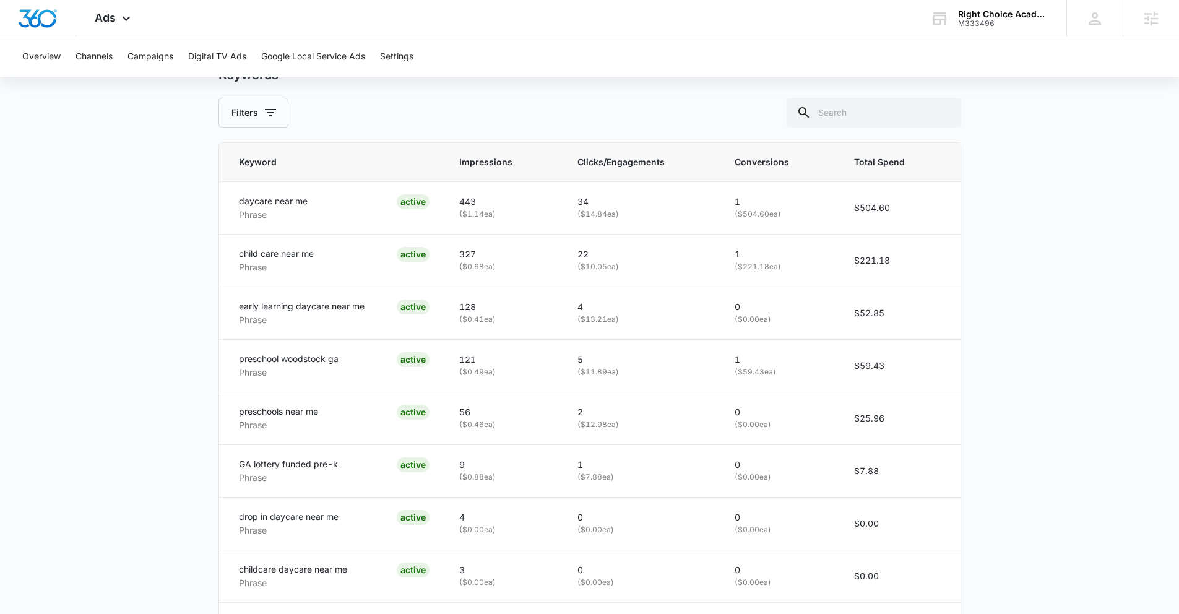
scroll to position [549, 0]
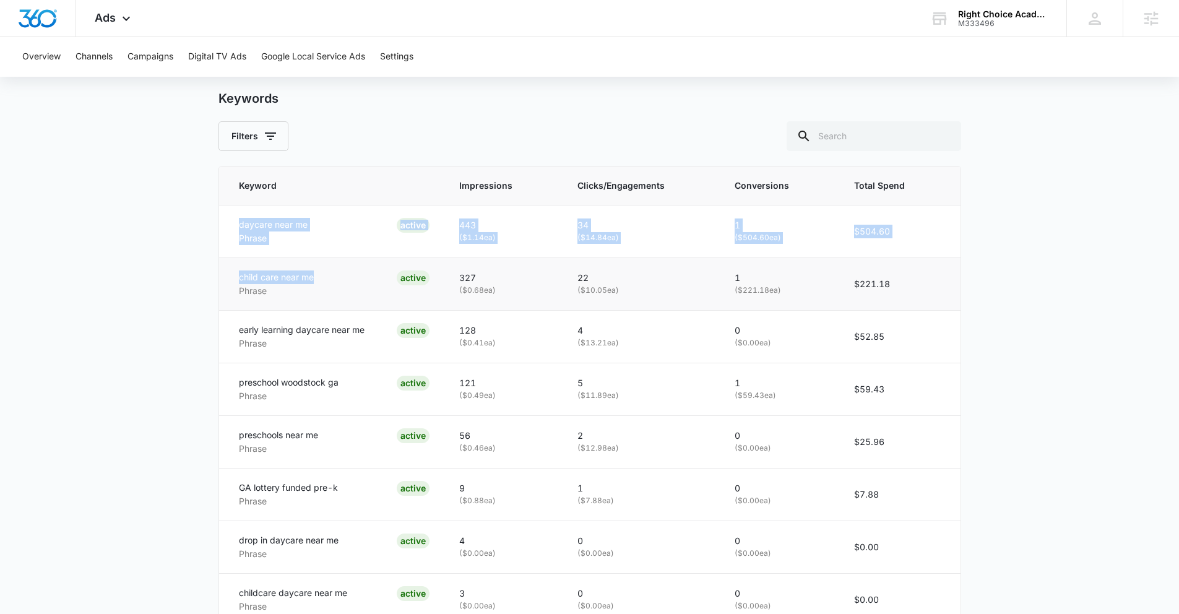
drag, startPoint x: 236, startPoint y: 224, endPoint x: 332, endPoint y: 279, distance: 110.1
click at [332, 279] on tbody "daycare near me Phrase ACTIVE 443 ( $1.14 ea) 34 ( $14.84 ea) 1 ( $504.60 ea) $…" at bounding box center [589, 441] width 741 height 473
click at [1050, 313] on main "Search - The Right Choice | Search Active $29.41 daily , $900.11 Spent Overview…" at bounding box center [589, 152] width 1179 height 1170
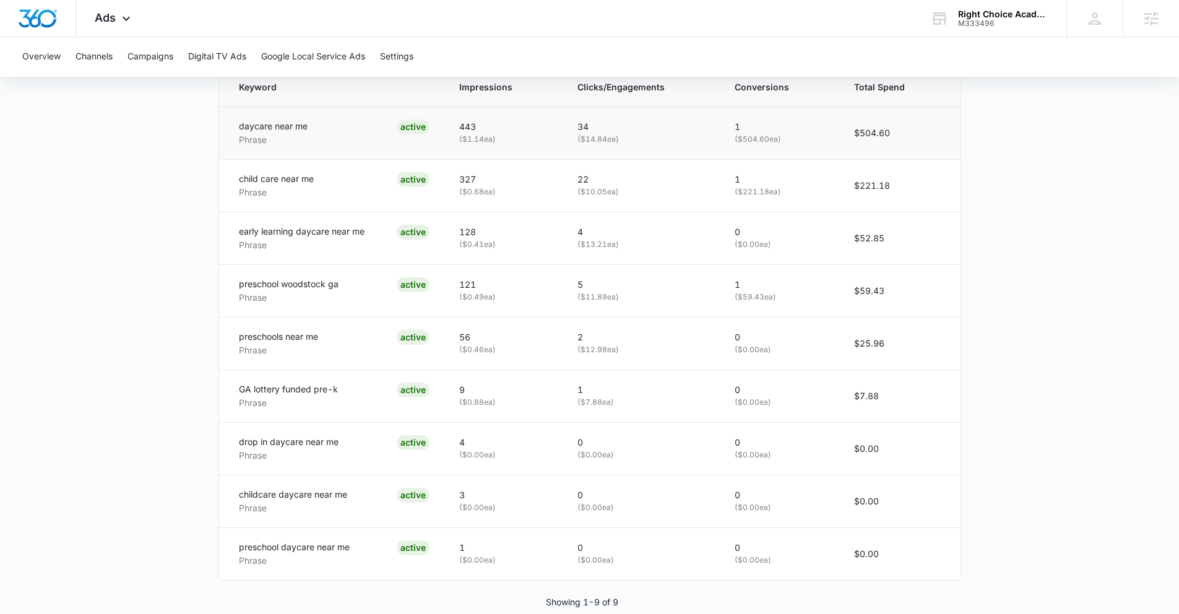
scroll to position [647, 0]
drag, startPoint x: 184, startPoint y: 133, endPoint x: 1018, endPoint y: 144, distance: 833.2
click at [1018, 144] on main "Search - The Right Choice | Search Active $29.41 daily , $900.11 Spent Overview…" at bounding box center [589, 55] width 1179 height 1170
click at [1073, 162] on main "Search - The Right Choice | Search Active $29.41 daily , $900.11 Spent Overview…" at bounding box center [589, 55] width 1179 height 1170
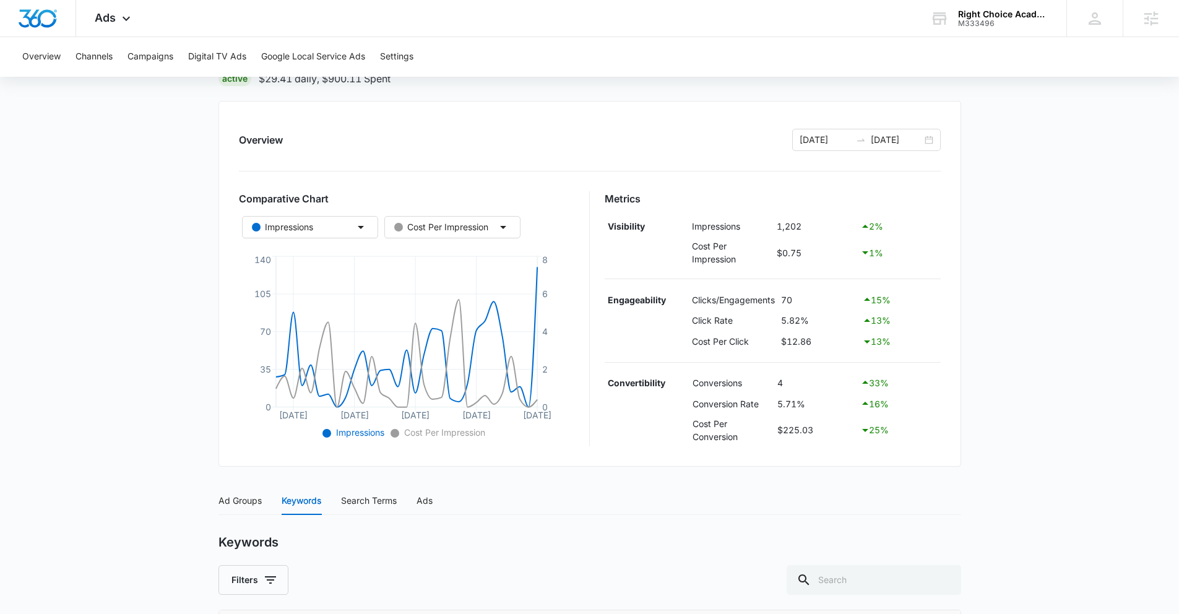
scroll to position [111, 0]
